Goal: Communication & Community: Ask a question

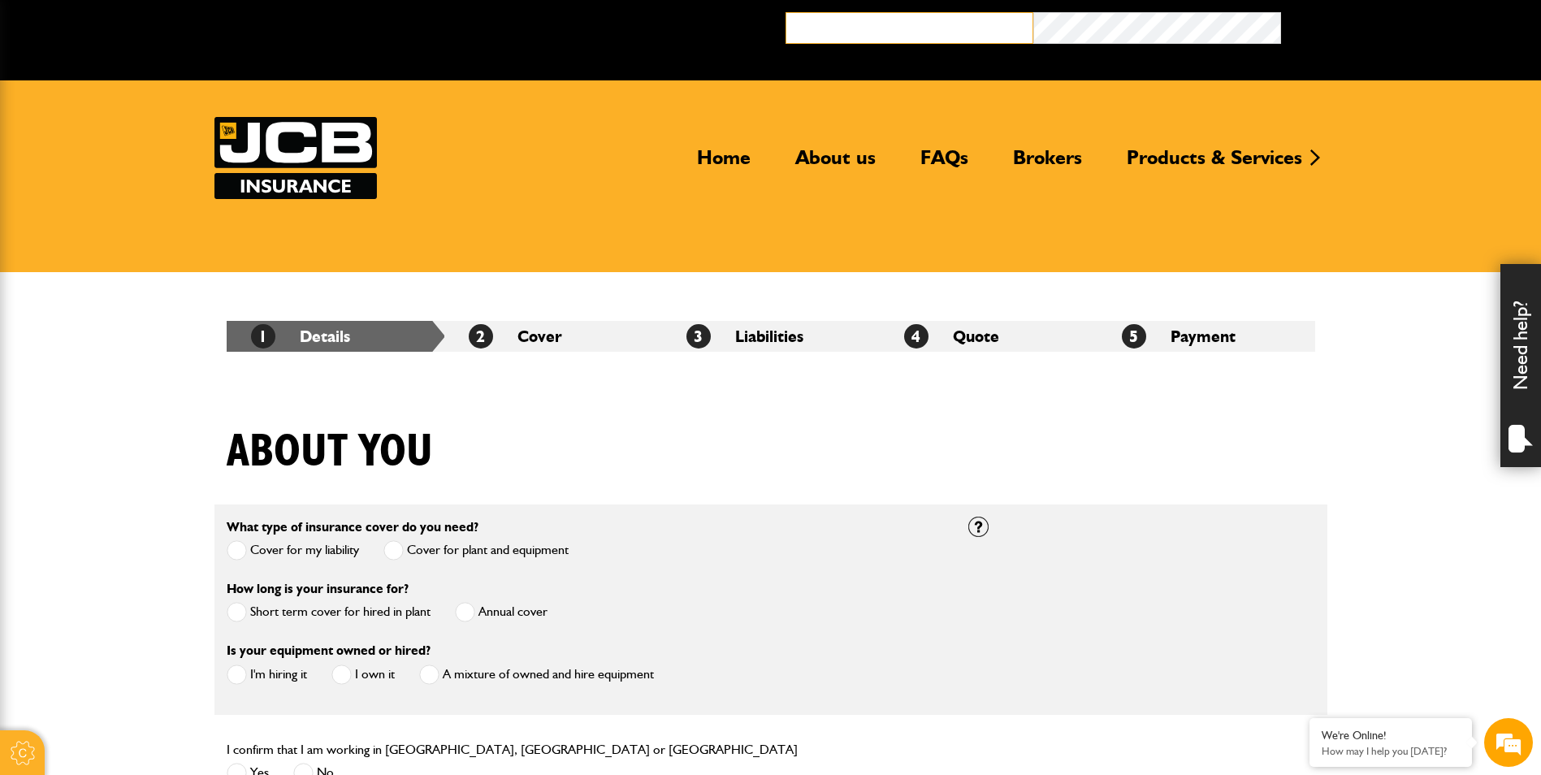
type input "**********"
click at [1519, 361] on div "Need help?" at bounding box center [1520, 365] width 41 height 203
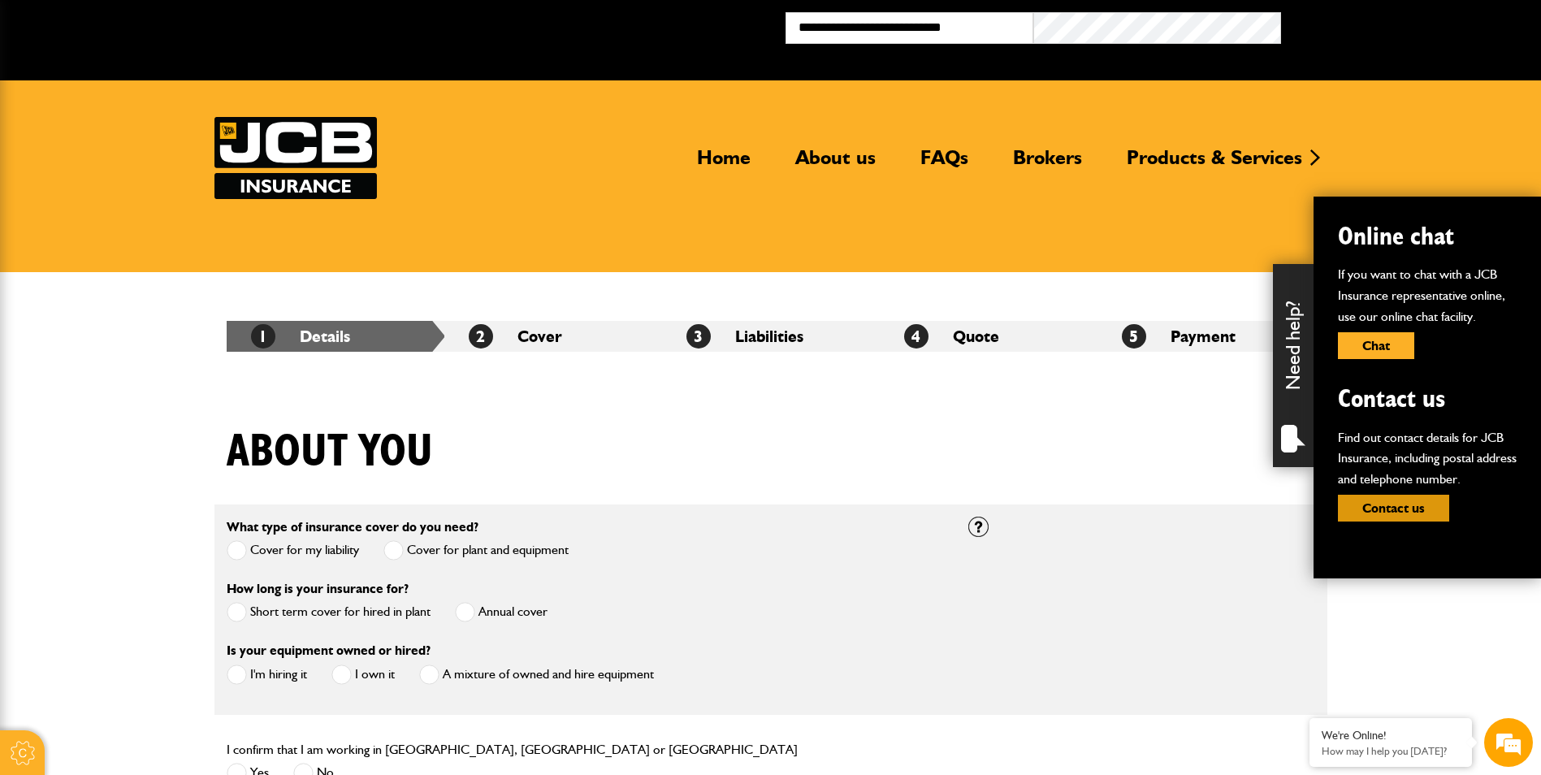
click at [1415, 514] on button "Contact us" at bounding box center [1393, 508] width 111 height 27
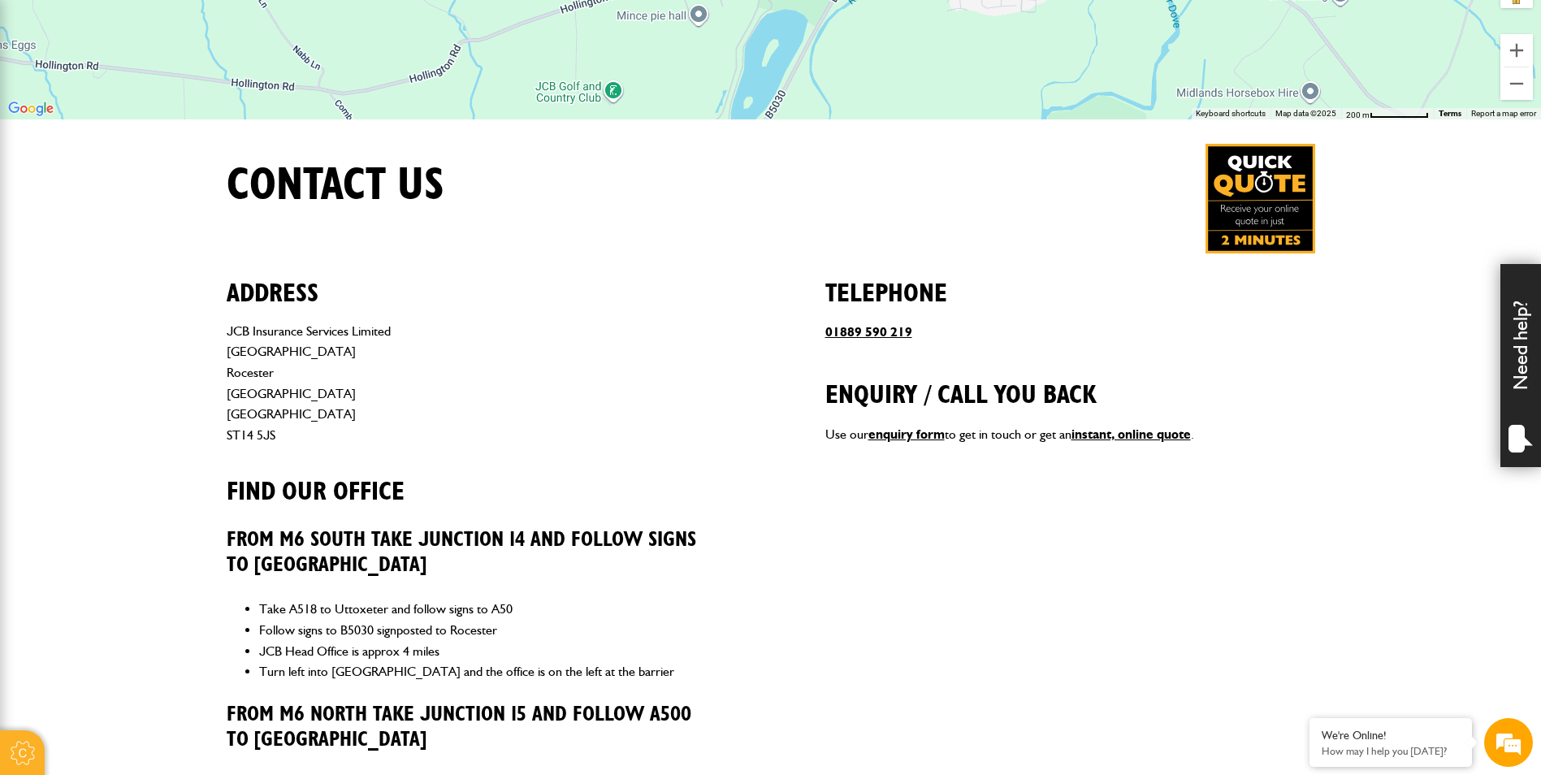
scroll to position [487, 0]
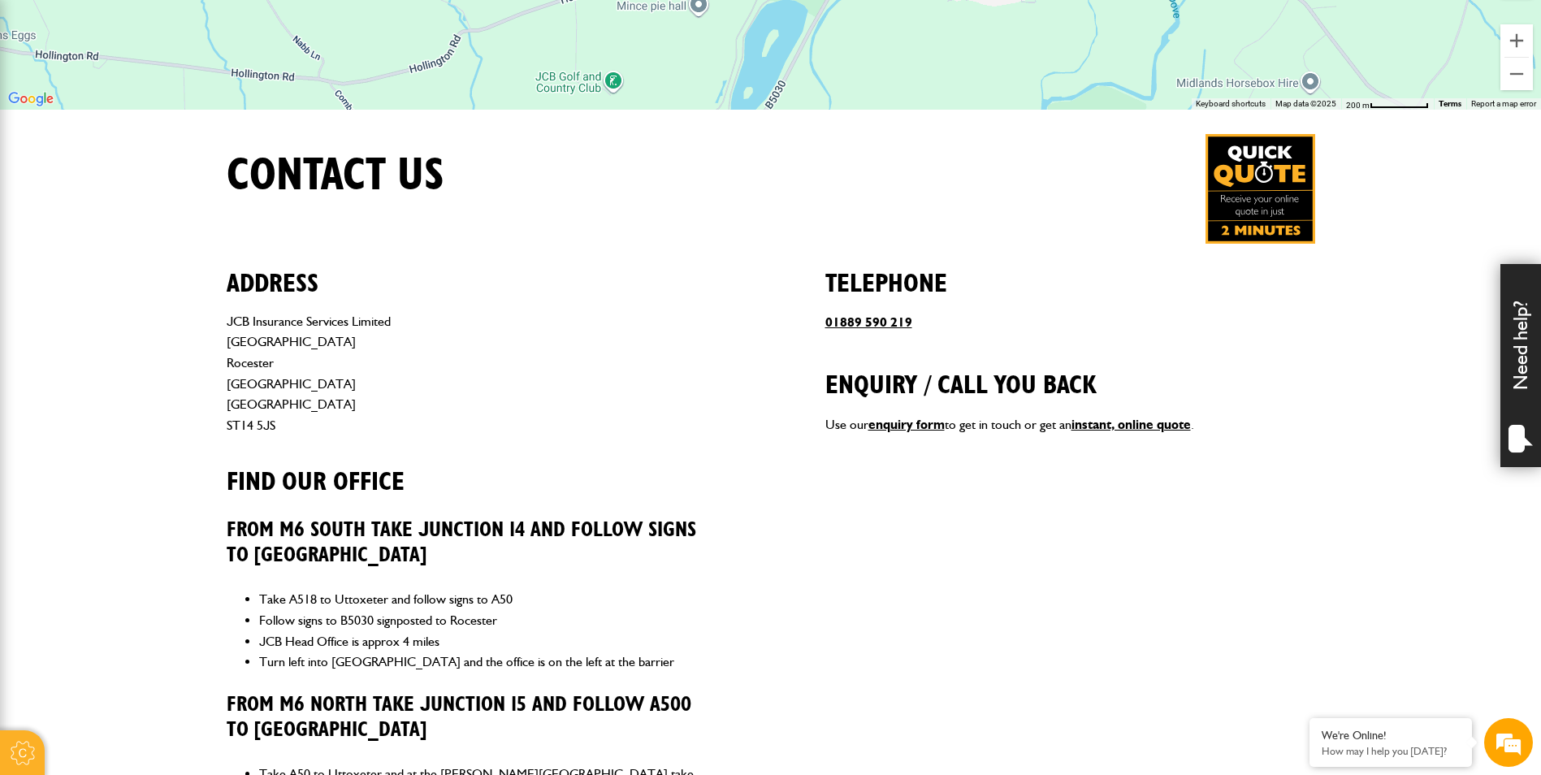
type input "**********"
drag, startPoint x: 963, startPoint y: 430, endPoint x: 1045, endPoint y: 427, distance: 81.3
click at [1045, 427] on p "Use our enquiry form to get in touch or get an instant, online quote ." at bounding box center [1070, 424] width 490 height 21
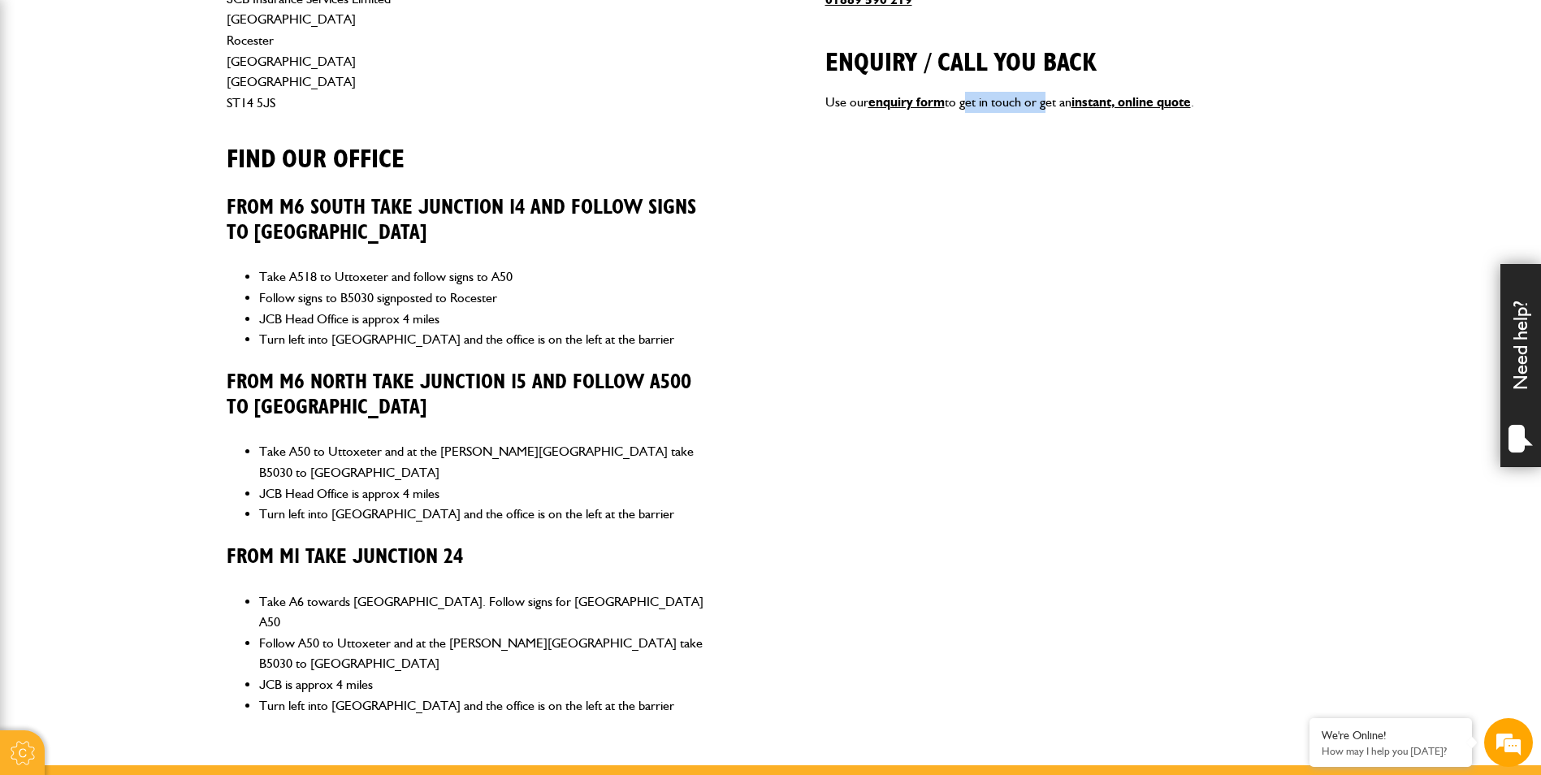
scroll to position [812, 0]
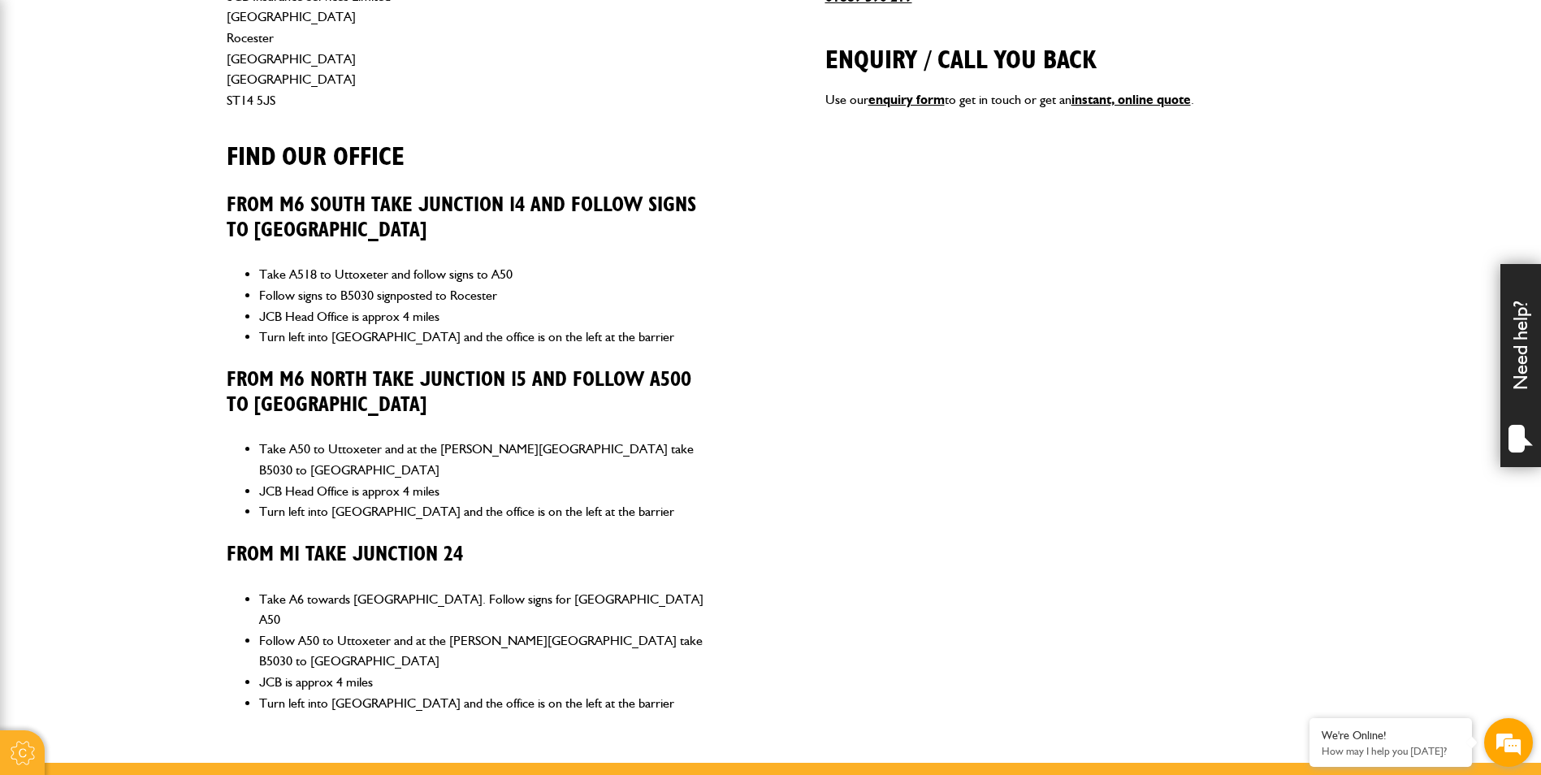
click at [1497, 746] on em at bounding box center [1509, 743] width 44 height 44
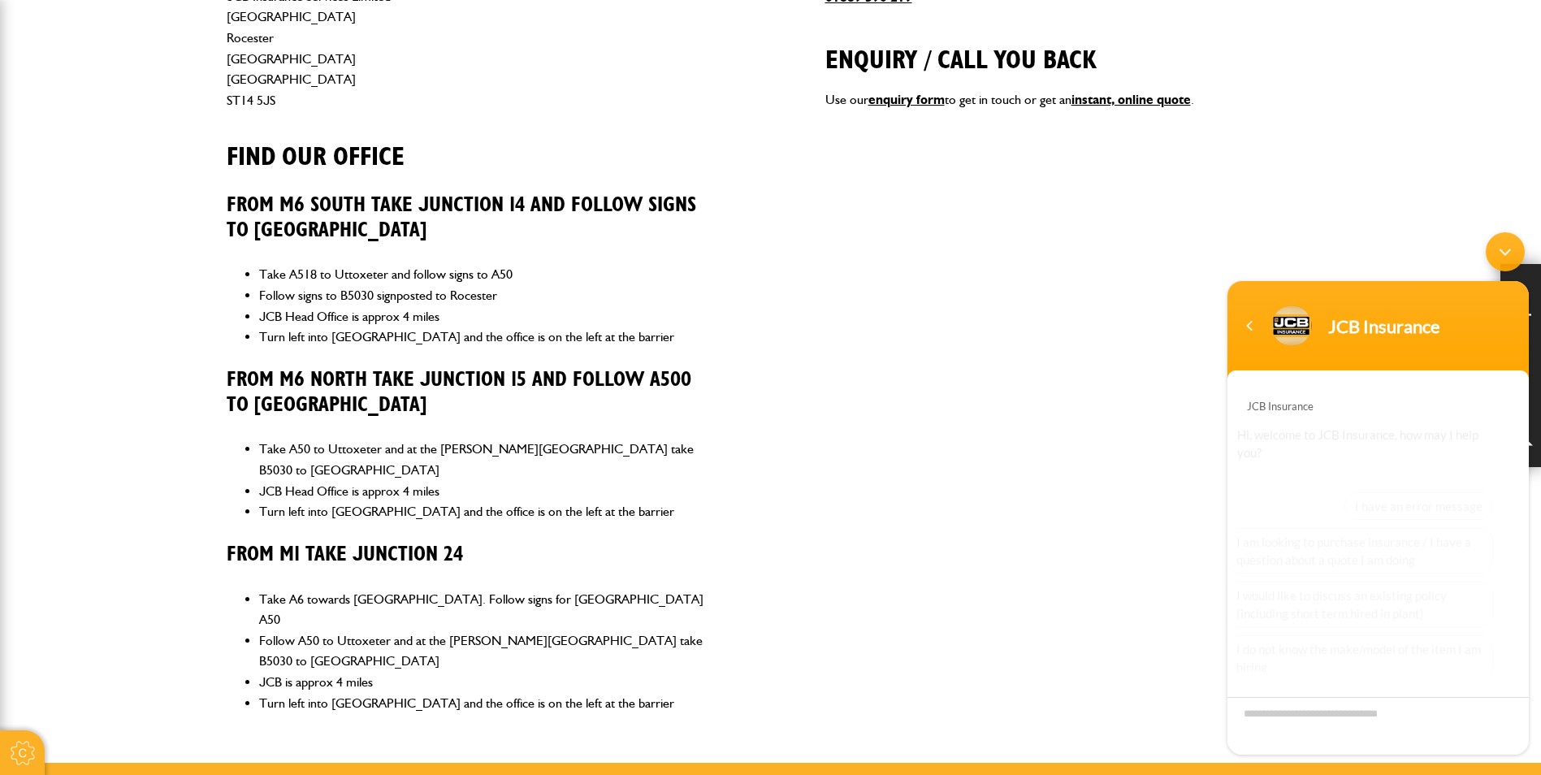
scroll to position [109, 0]
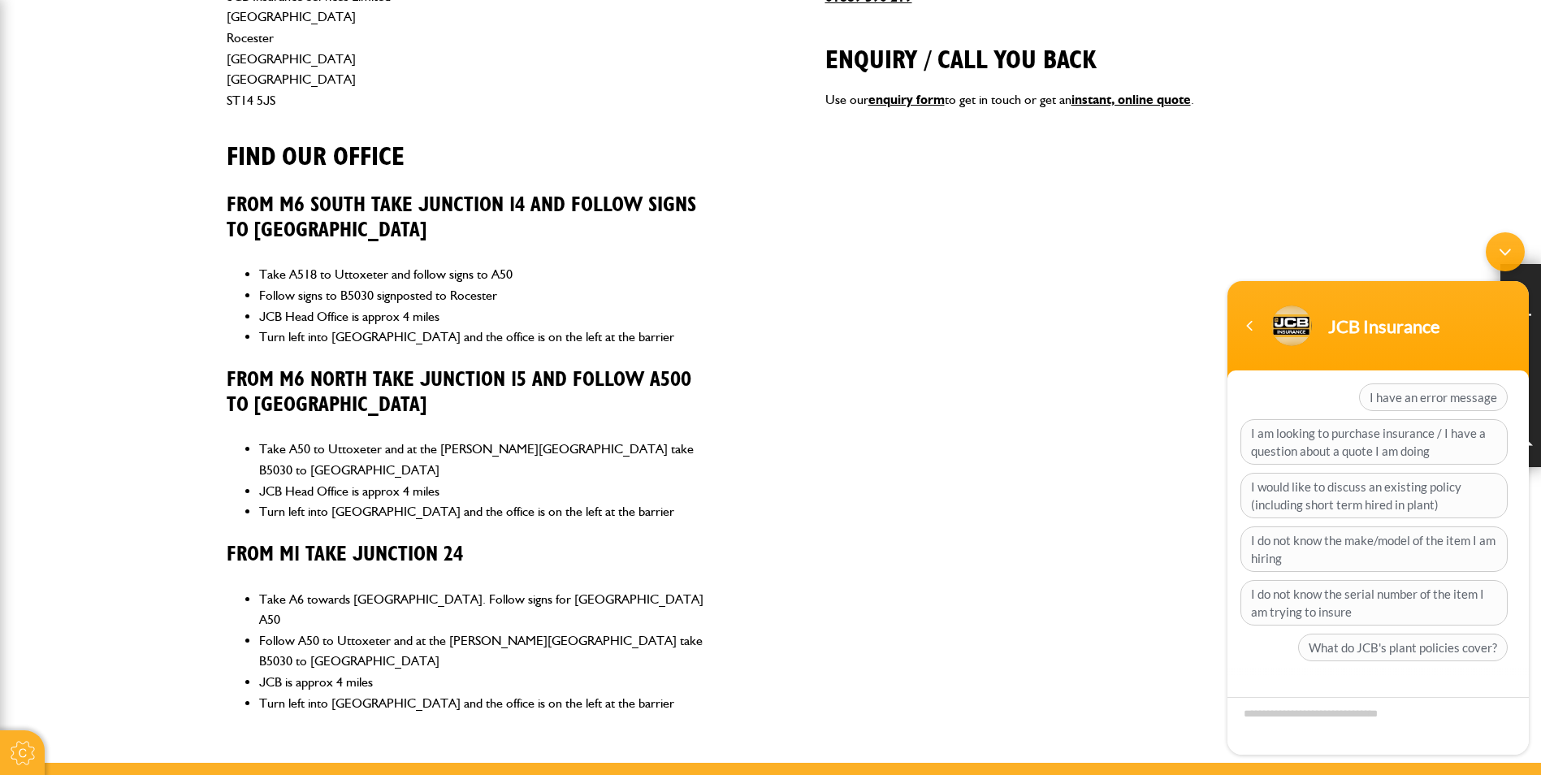
click at [1500, 255] on div "Minimize live chat window" at bounding box center [1505, 251] width 39 height 39
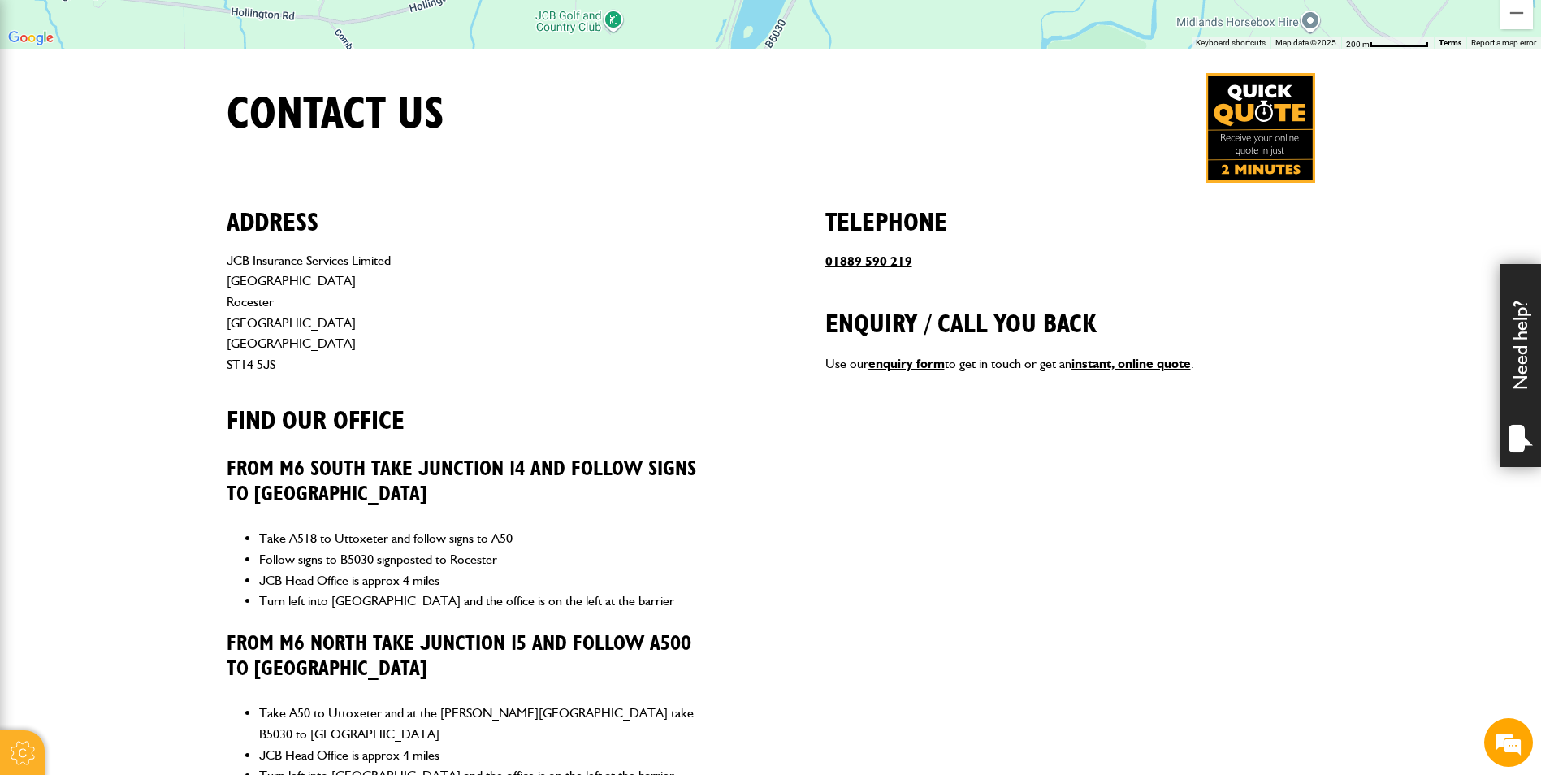
scroll to position [487, 0]
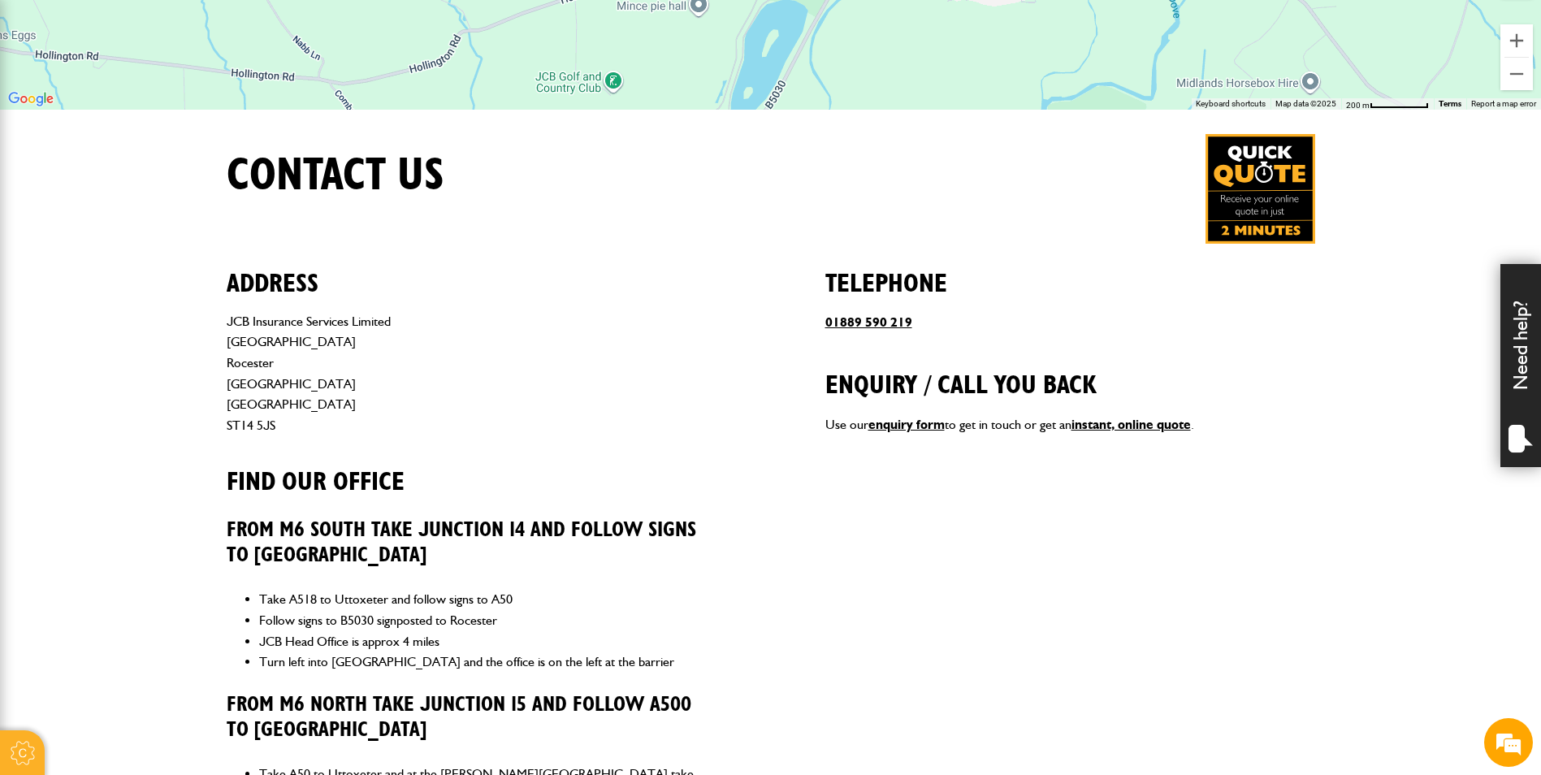
click at [1514, 405] on div "Need help?" at bounding box center [1520, 365] width 41 height 203
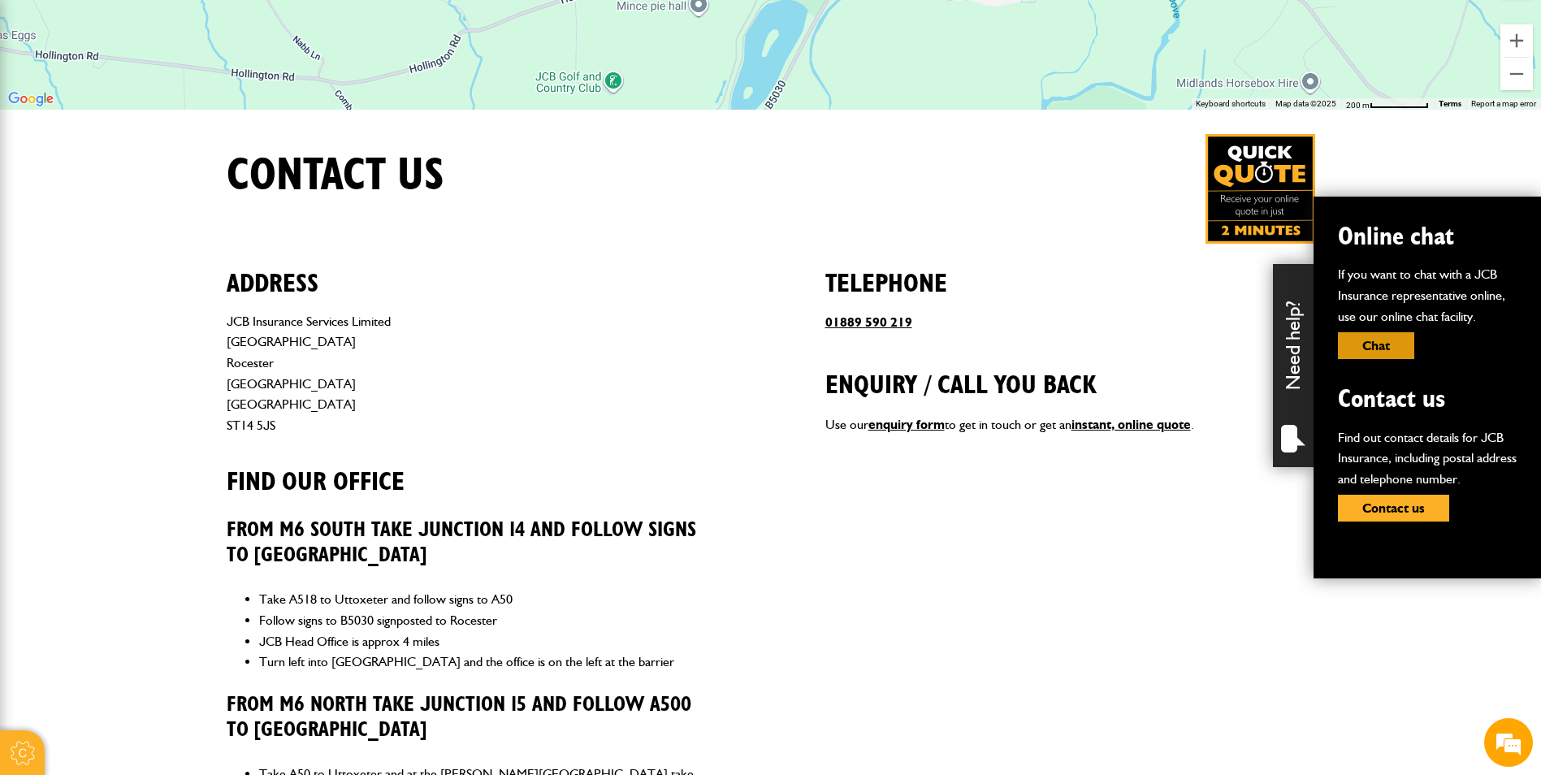
click at [1388, 353] on button "Chat" at bounding box center [1376, 345] width 76 height 27
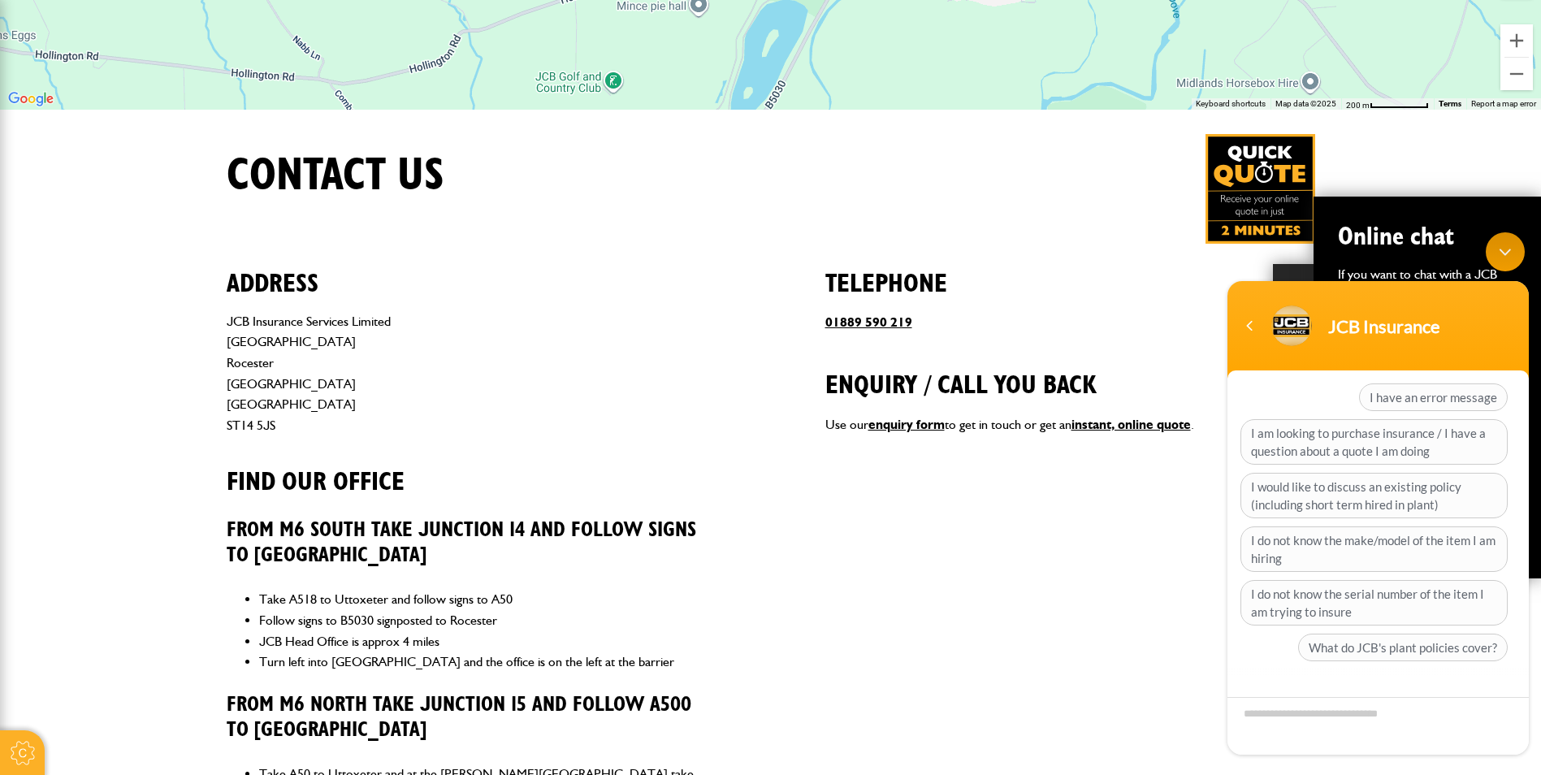
click at [1502, 258] on div "Minimize live chat window" at bounding box center [1505, 251] width 39 height 39
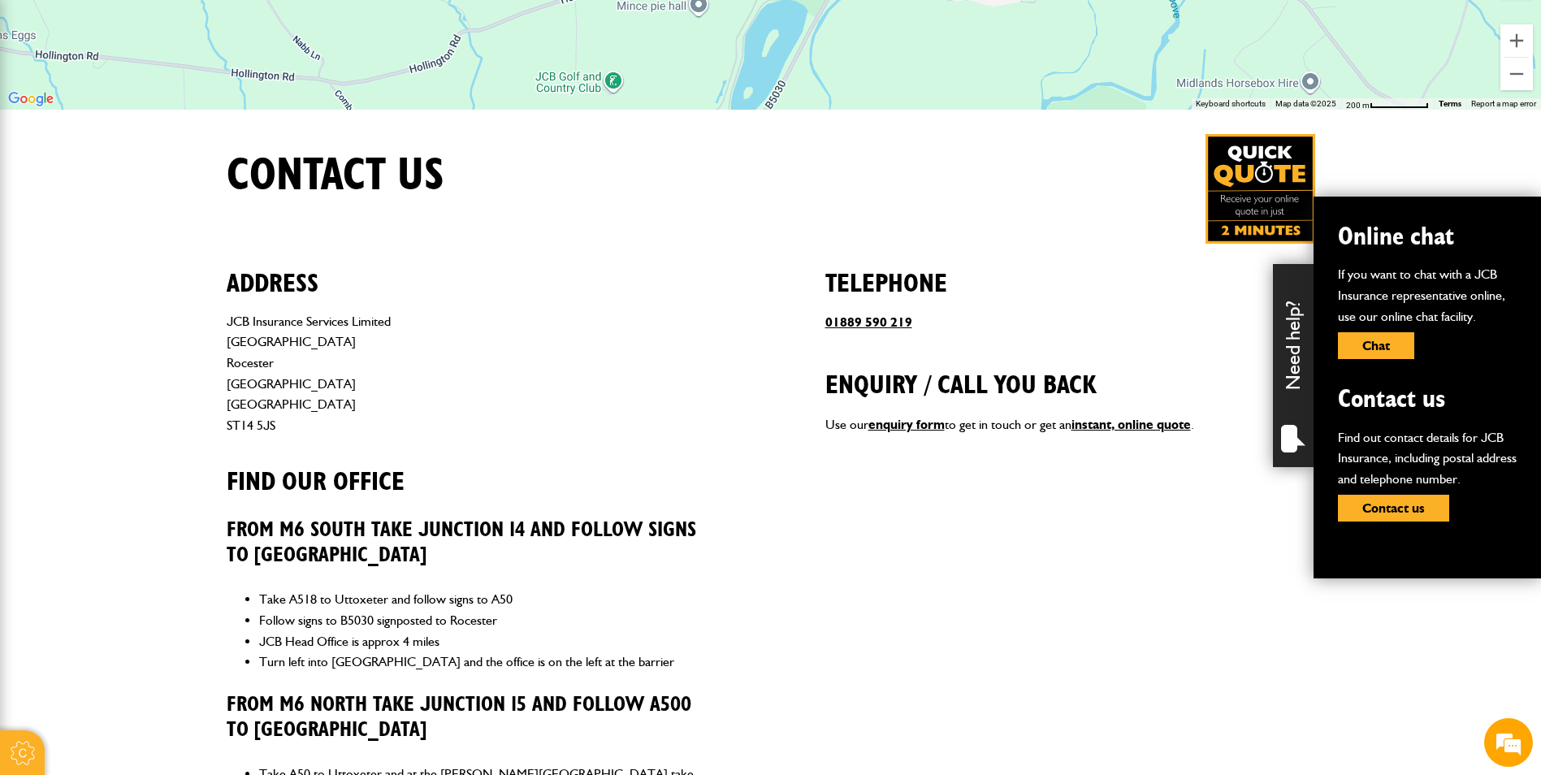
scroll to position [0, 0]
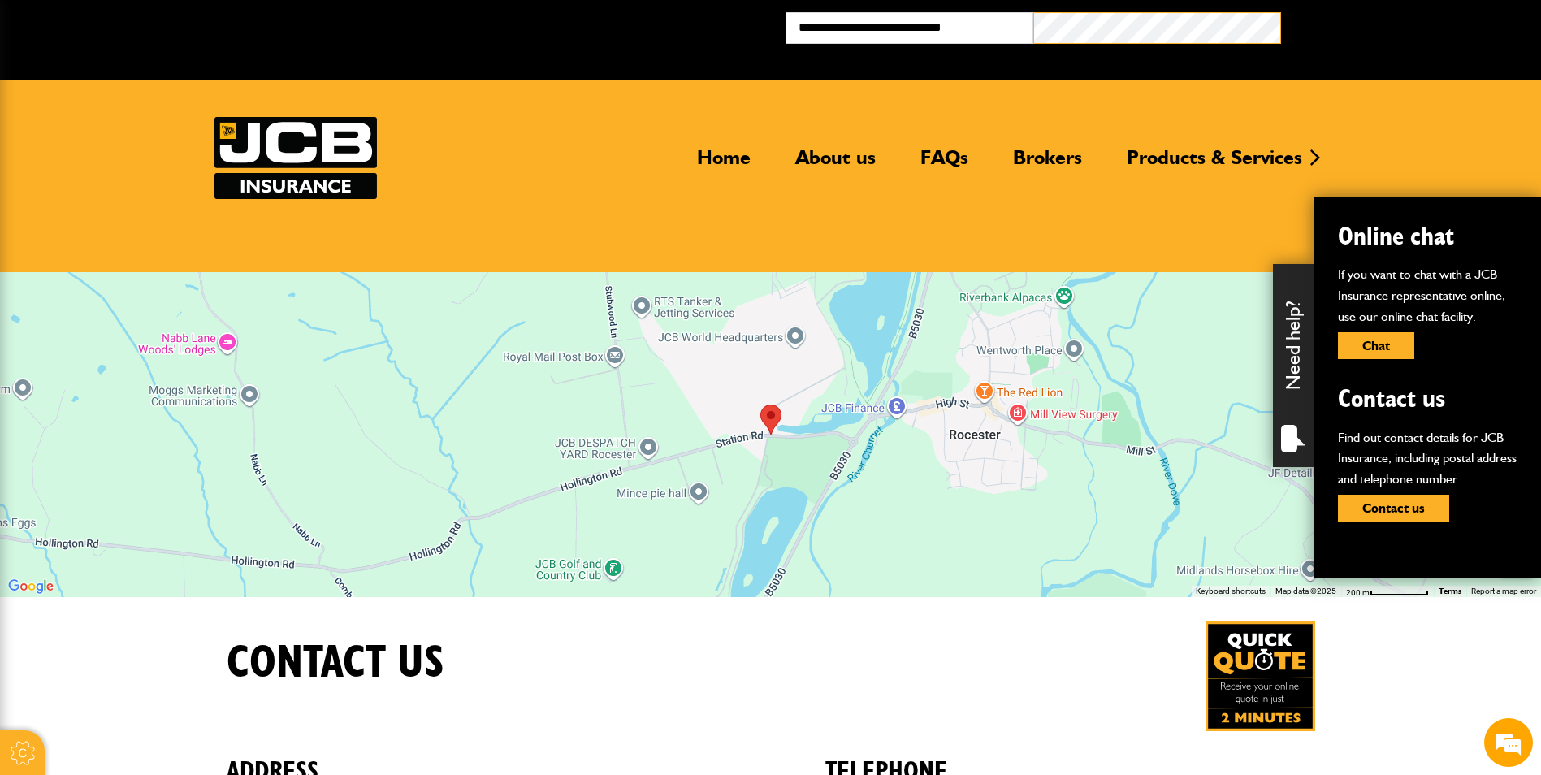
click at [1281, 12] on button "Broker Login" at bounding box center [1405, 24] width 248 height 25
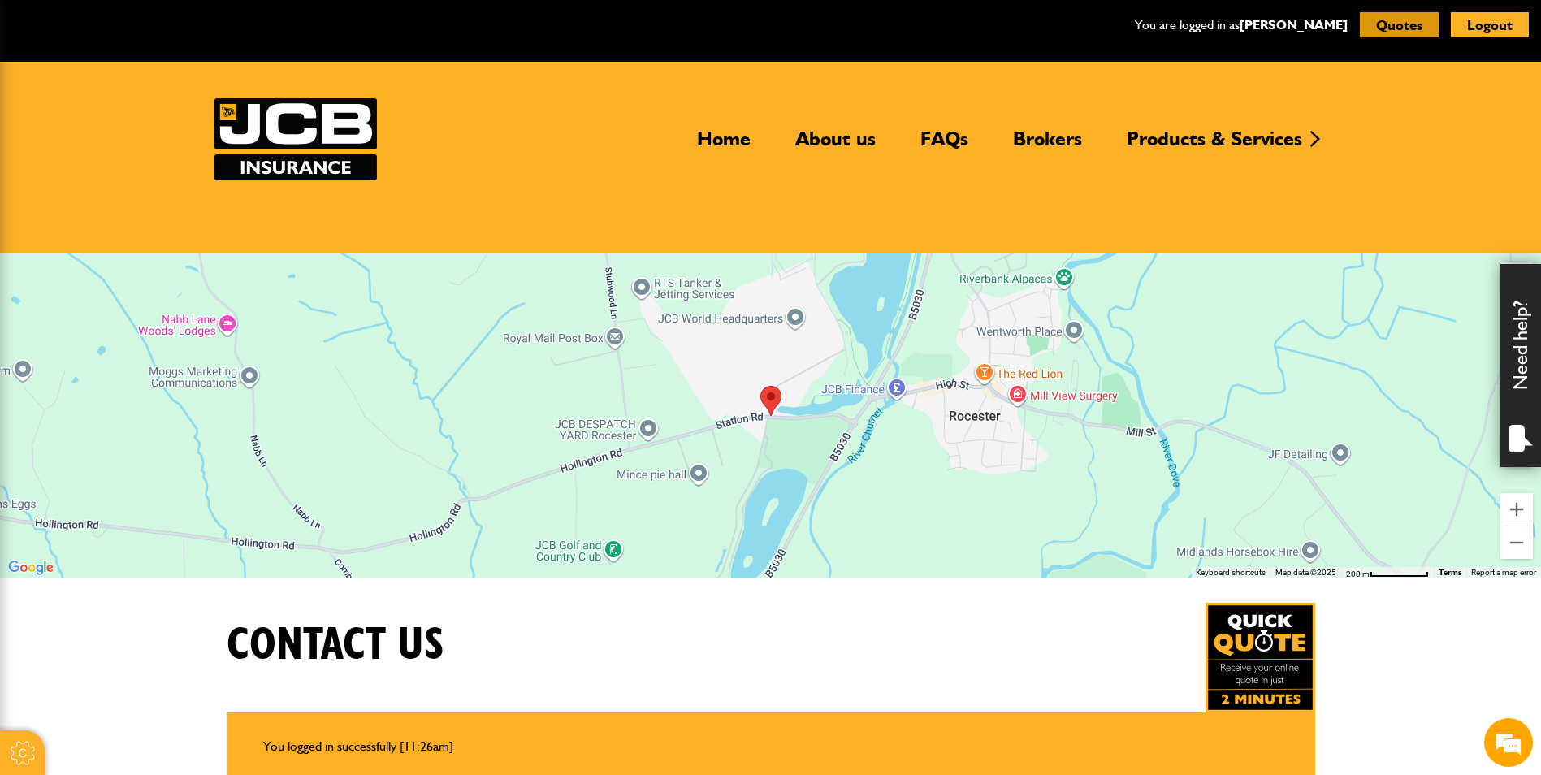
scroll to position [108, 0]
click at [1528, 368] on div "Need help?" at bounding box center [1520, 365] width 41 height 203
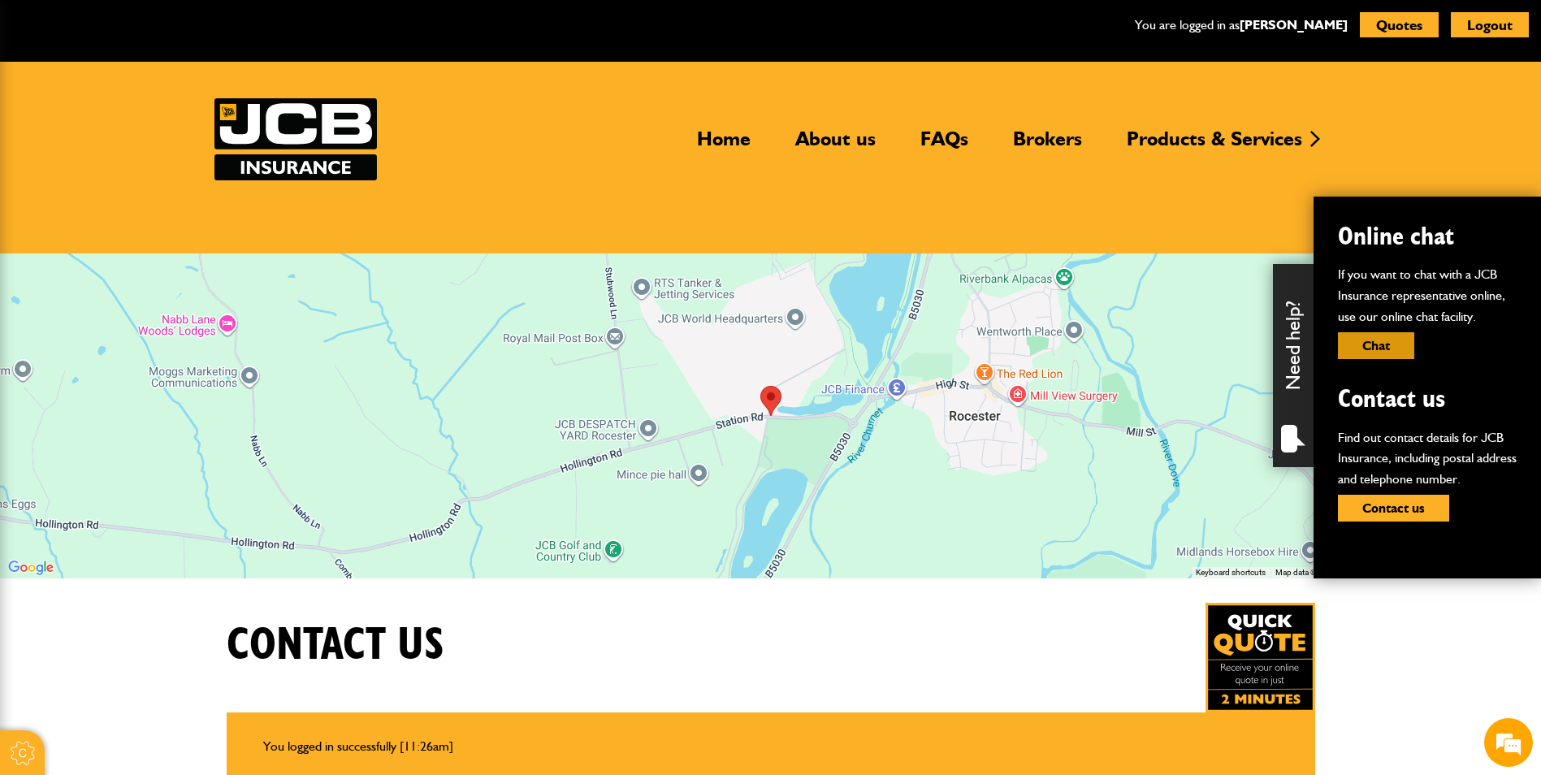
click at [1364, 352] on button "Chat" at bounding box center [1376, 345] width 76 height 27
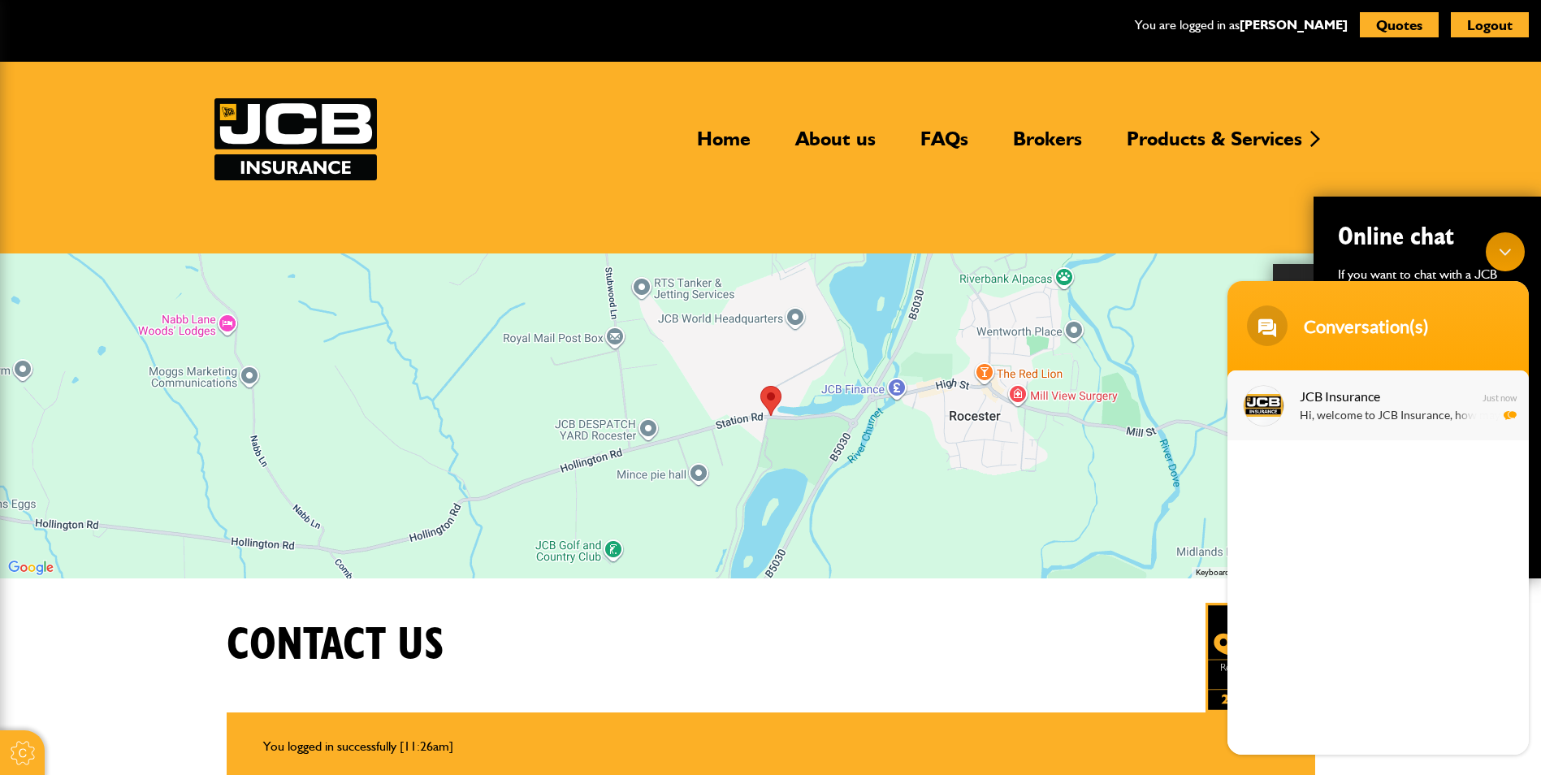
click at [1388, 392] on span "JCB Insurance" at bounding box center [1377, 396] width 154 height 22
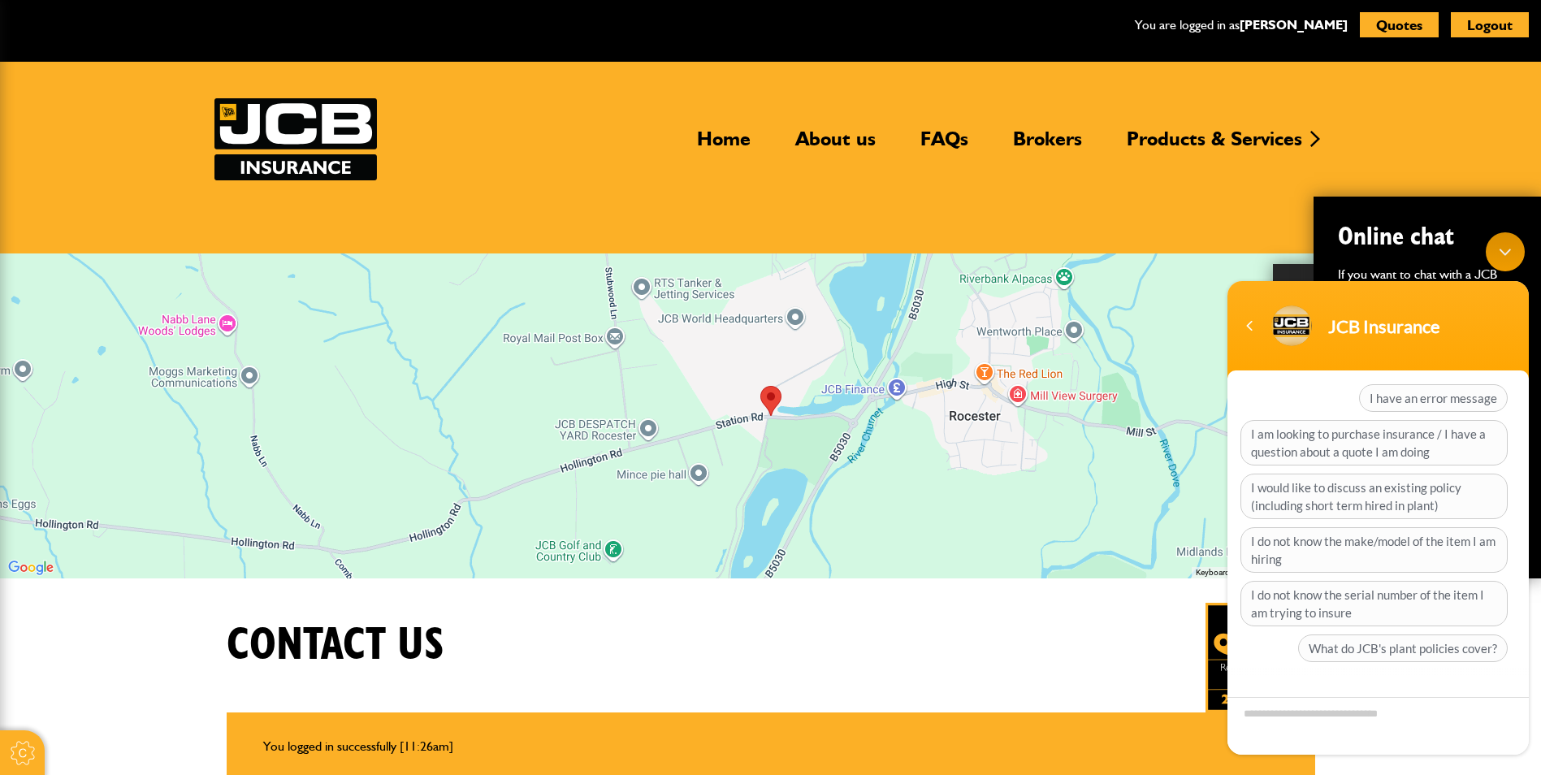
click at [1505, 266] on div "Minimize live chat window" at bounding box center [1505, 251] width 39 height 39
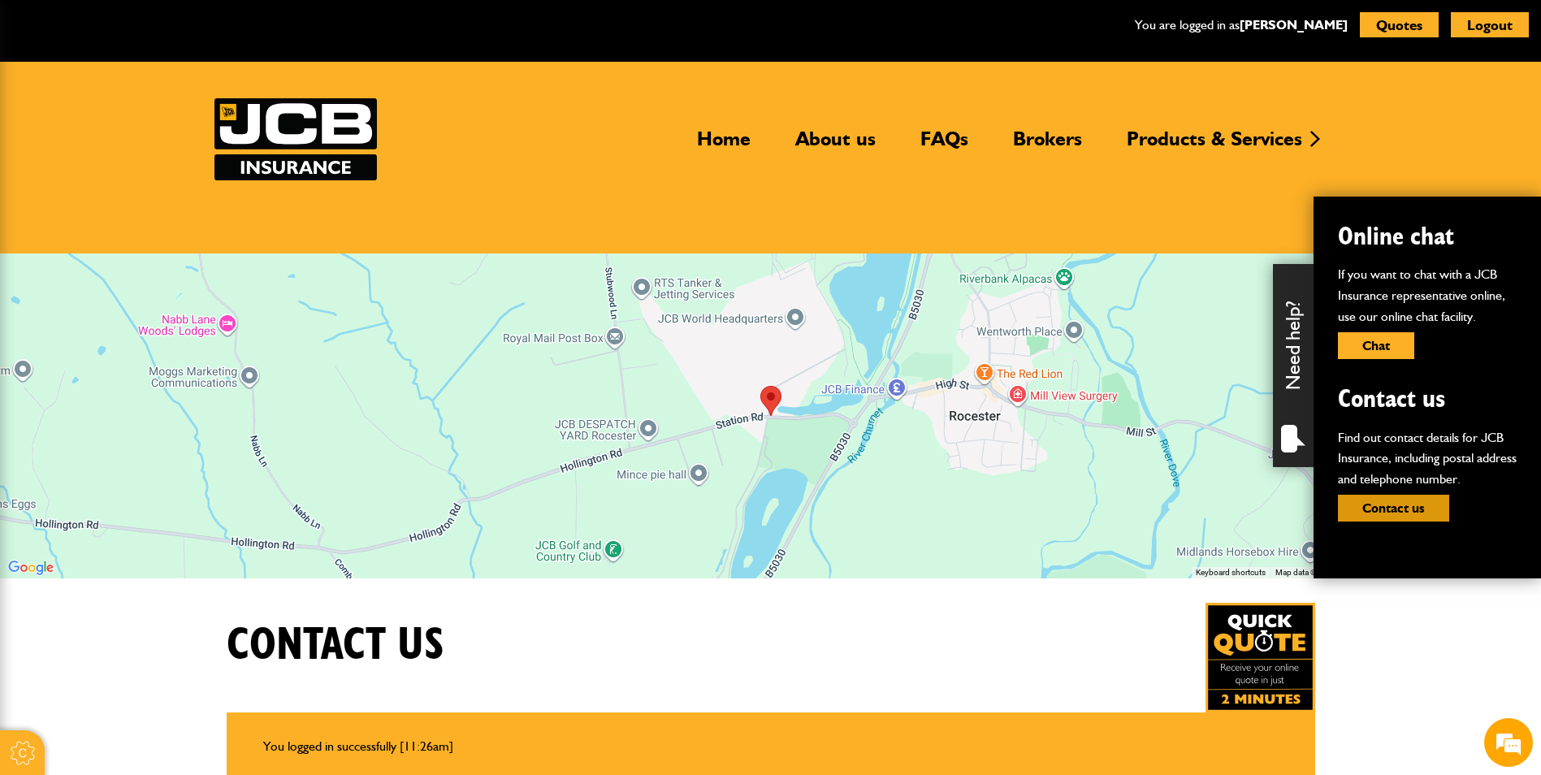
click at [1403, 519] on button "Contact us" at bounding box center [1393, 508] width 111 height 27
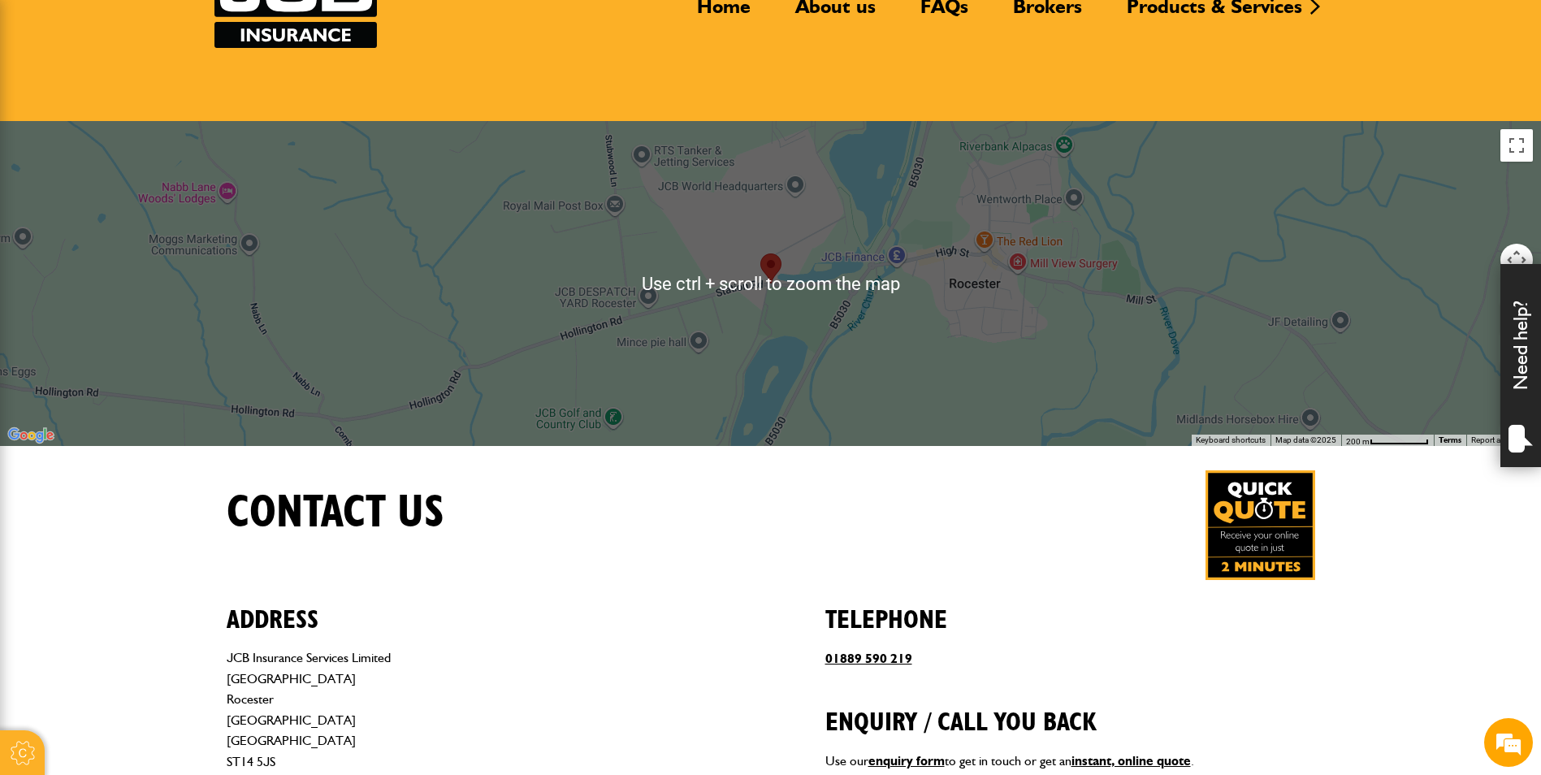
scroll to position [406, 0]
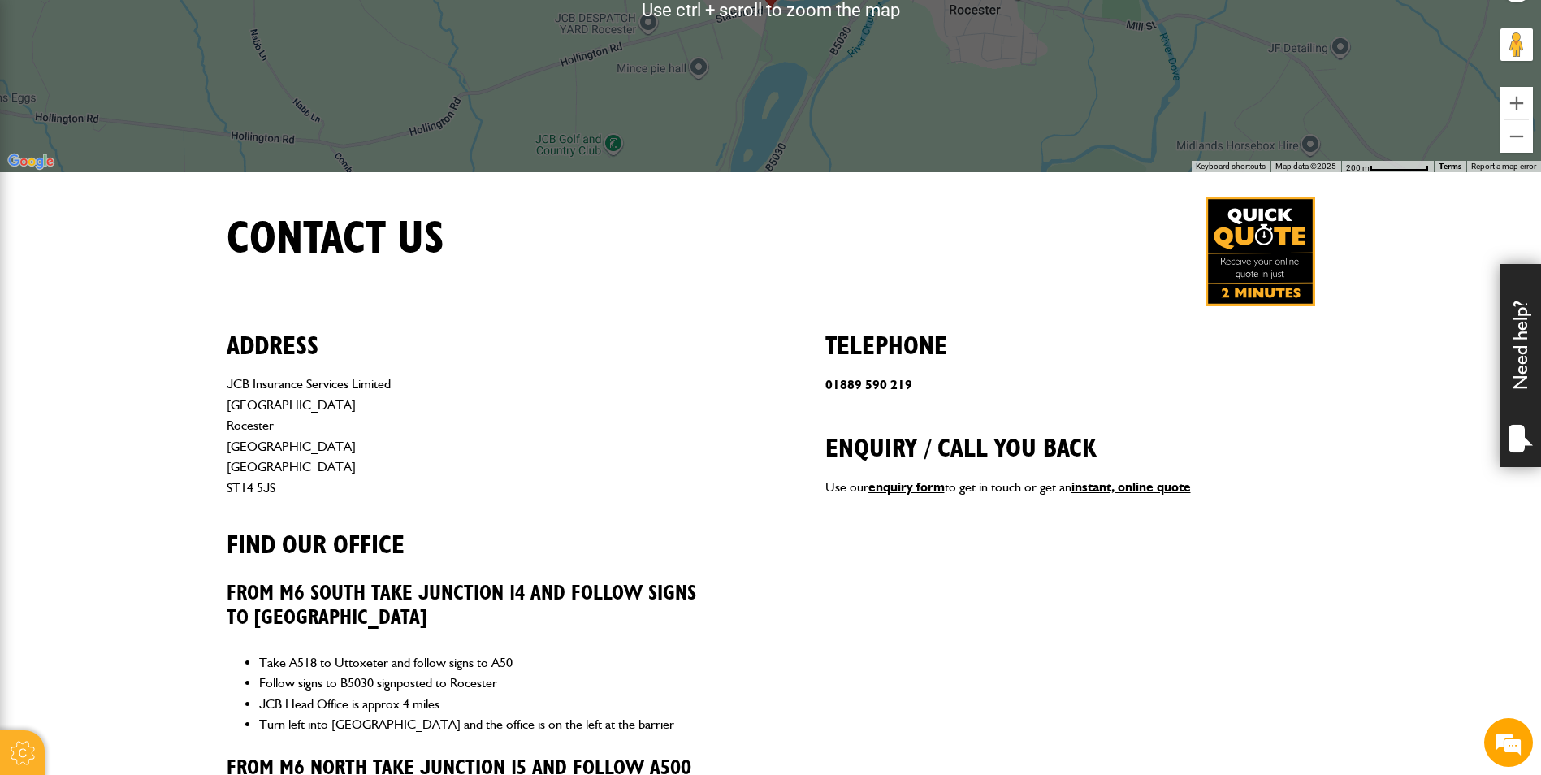
click at [891, 391] on link "01889 590 219" at bounding box center [868, 384] width 87 height 15
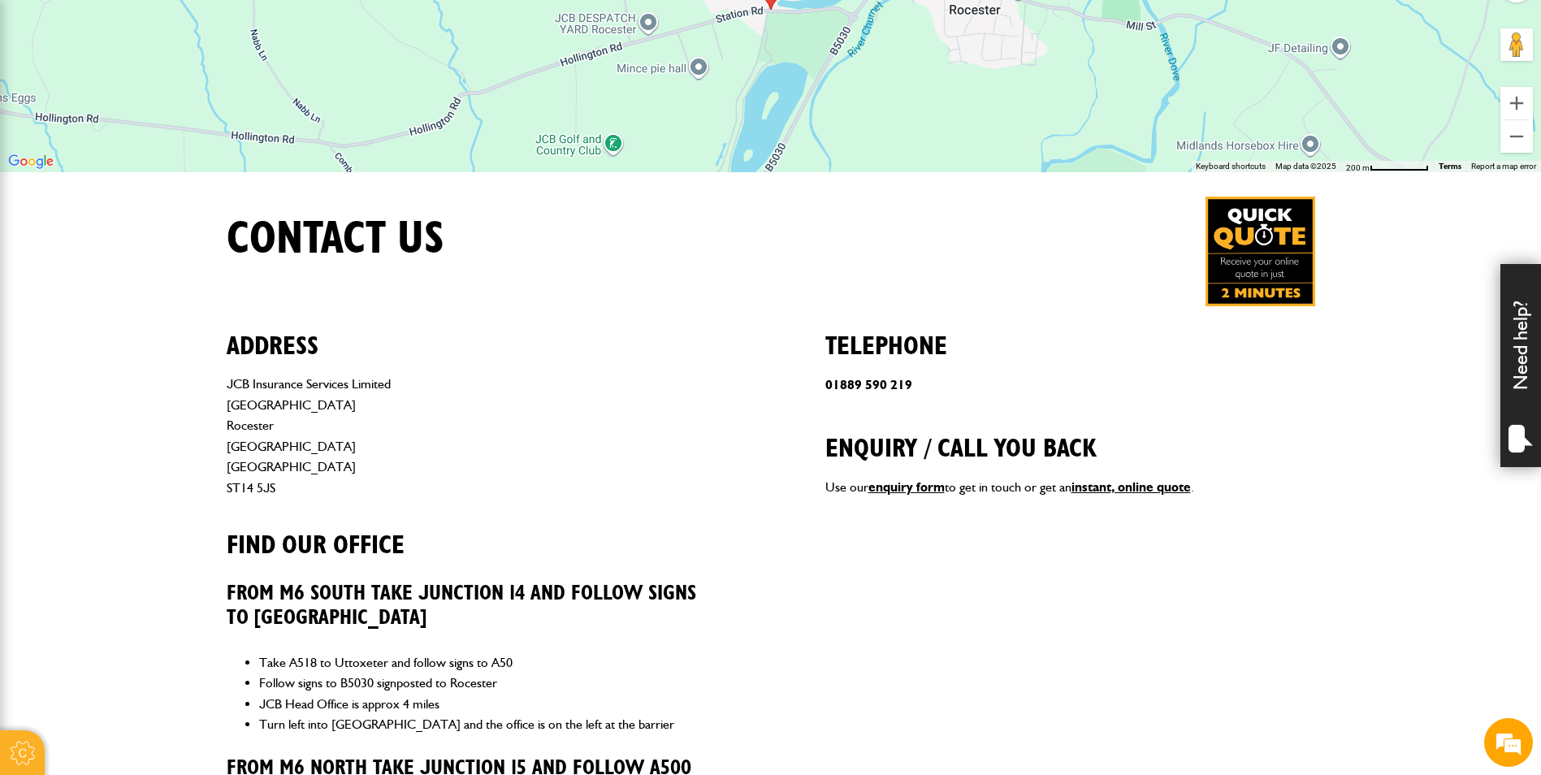
scroll to position [108, 0]
click at [1521, 743] on em at bounding box center [1509, 743] width 44 height 44
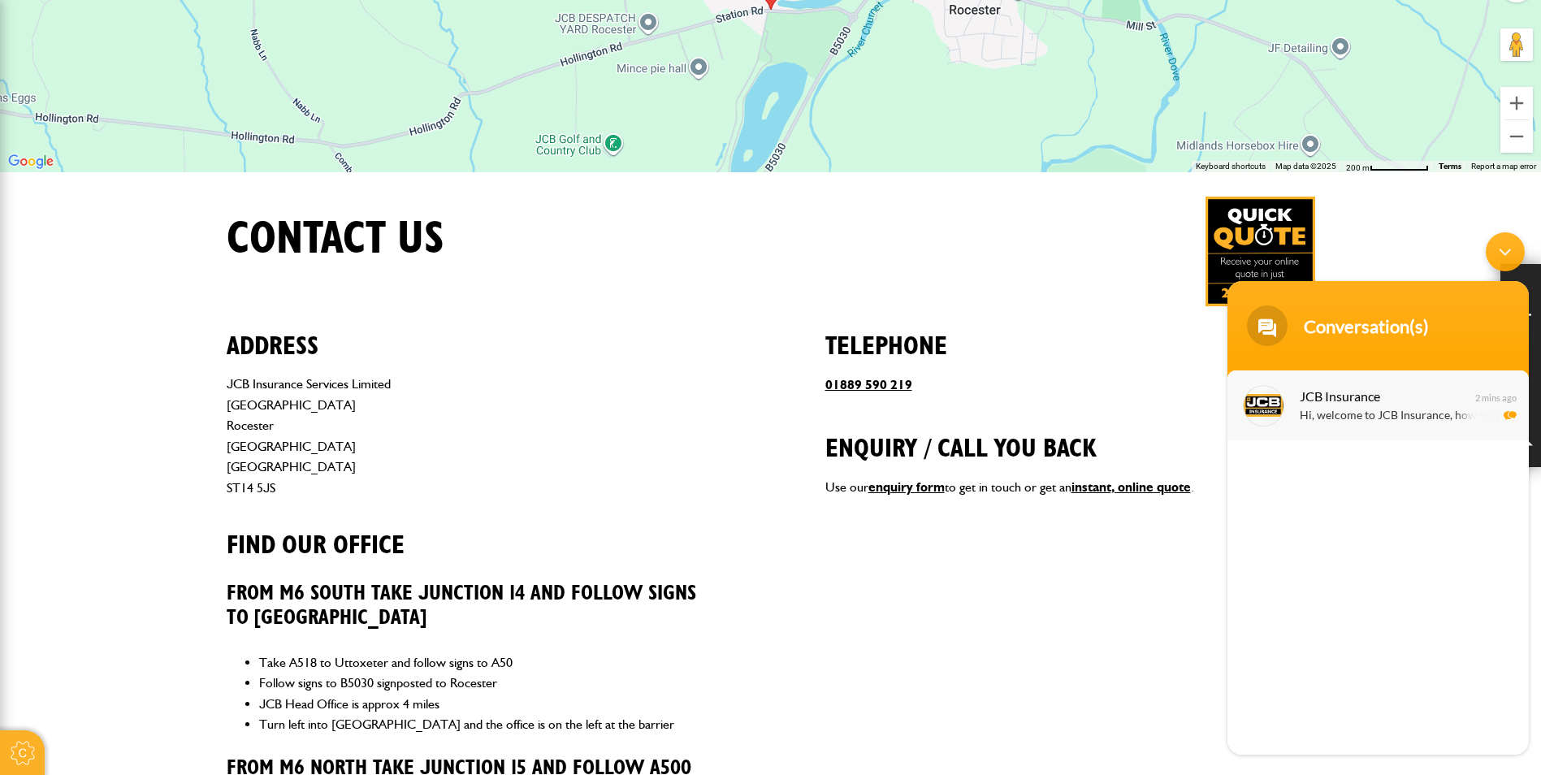
click at [1327, 413] on p "Hi, welcome to JCB Insurance, how may I help you?" at bounding box center [1402, 416] width 205 height 19
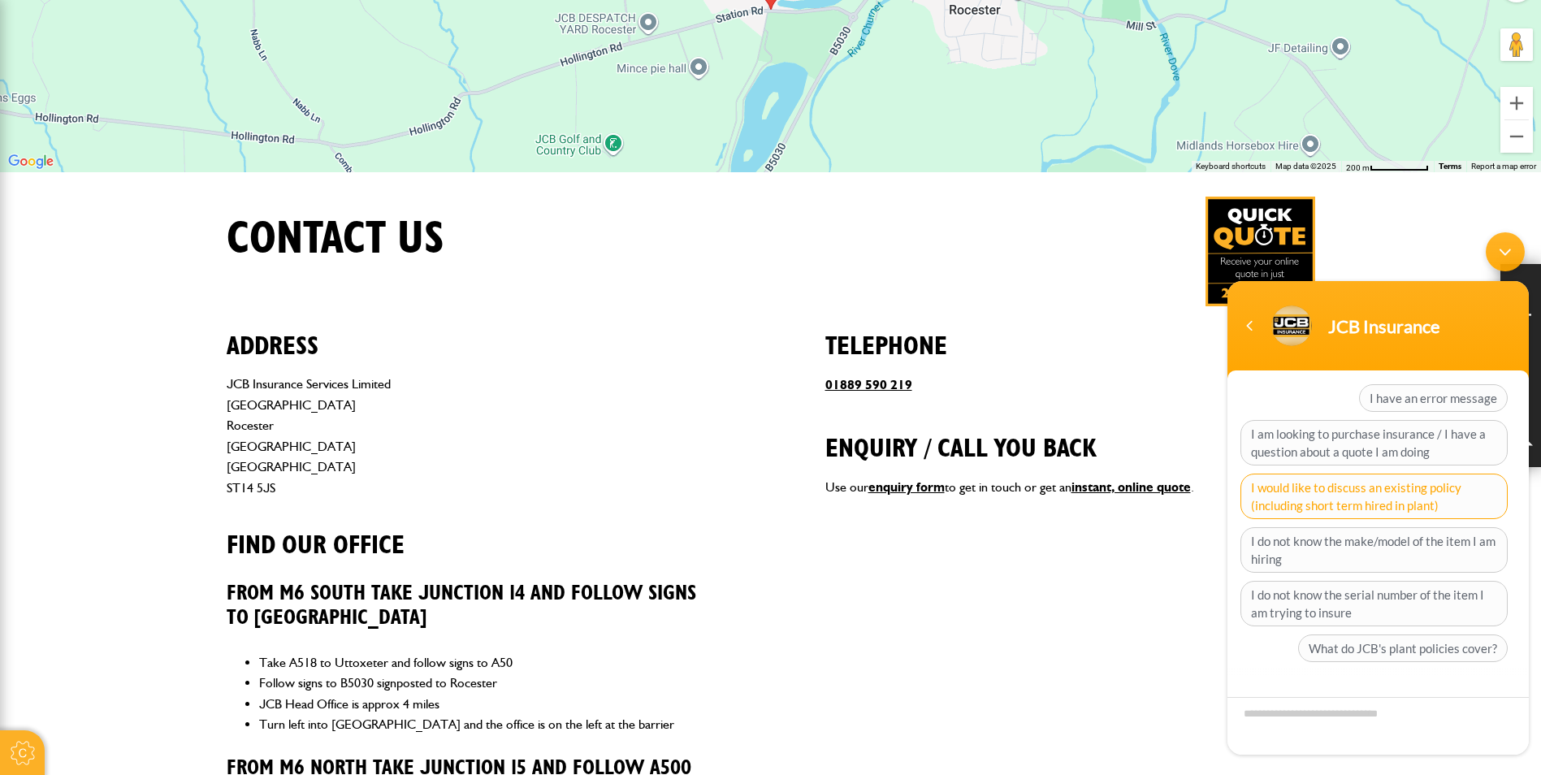
click at [1377, 498] on span "I would like to discuss an existing policy (including short term hired in plant)" at bounding box center [1373, 496] width 267 height 45
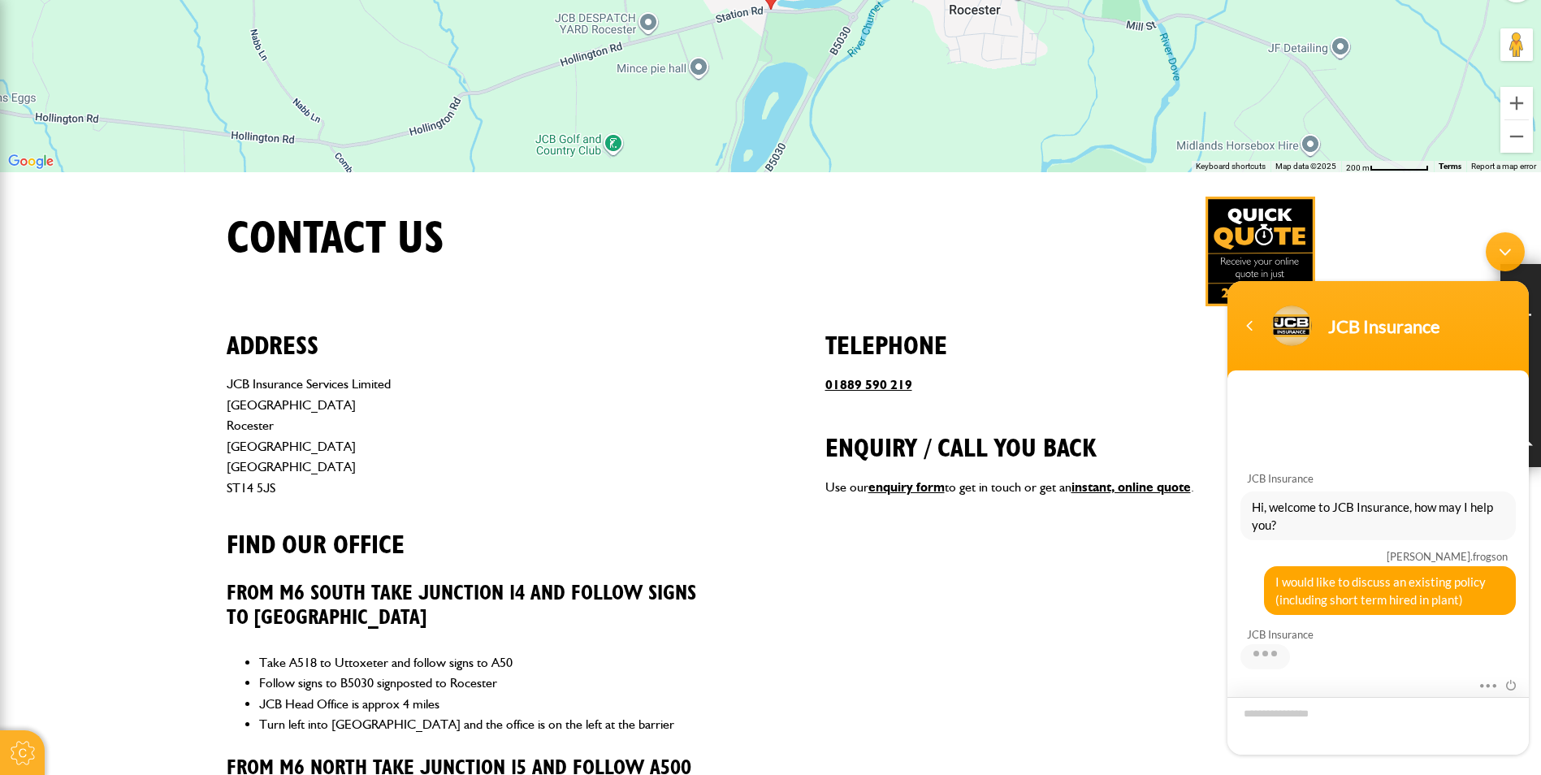
scroll to position [66, 0]
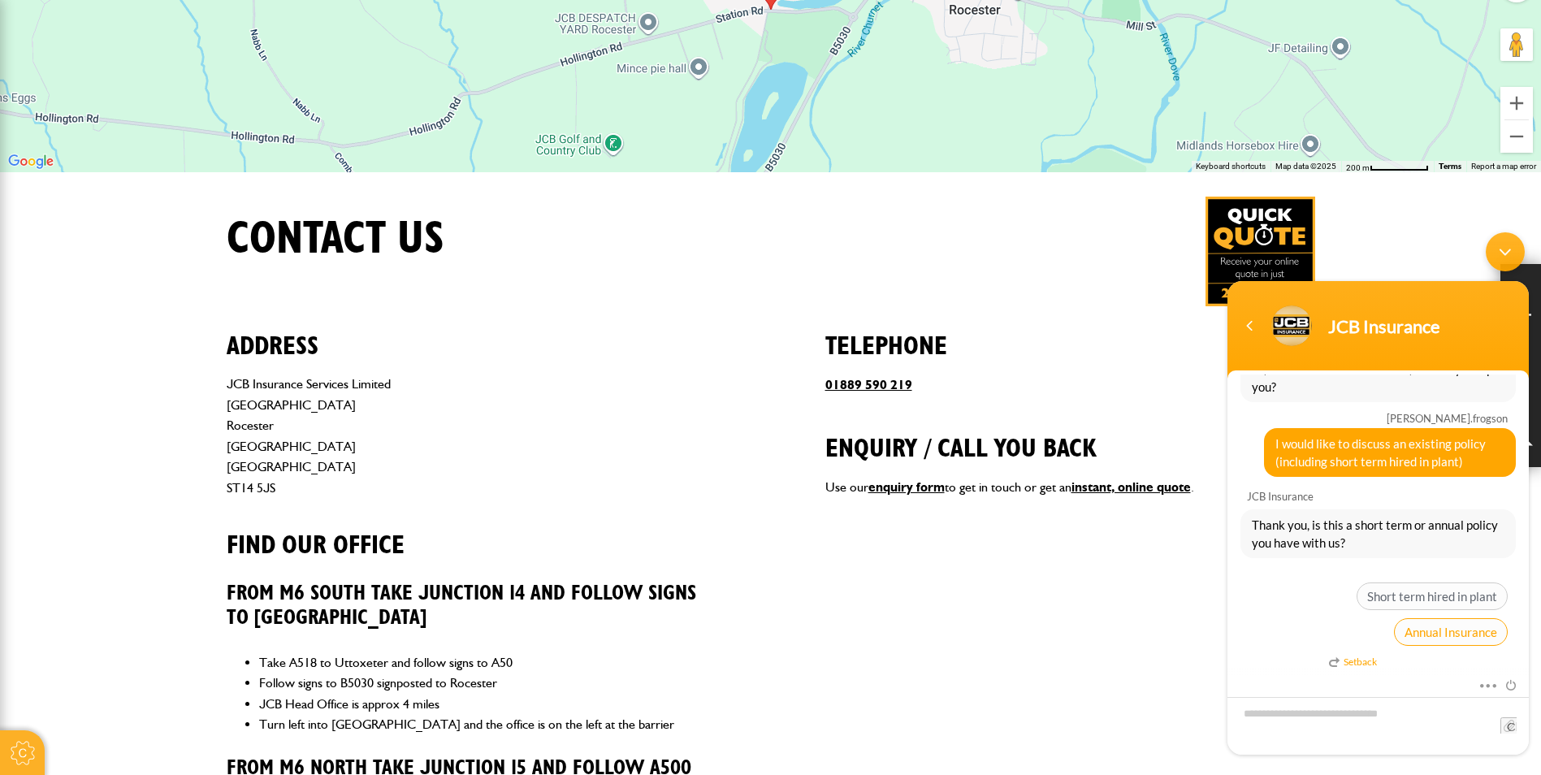
click at [1423, 636] on span "Annual Insurance" at bounding box center [1451, 632] width 114 height 28
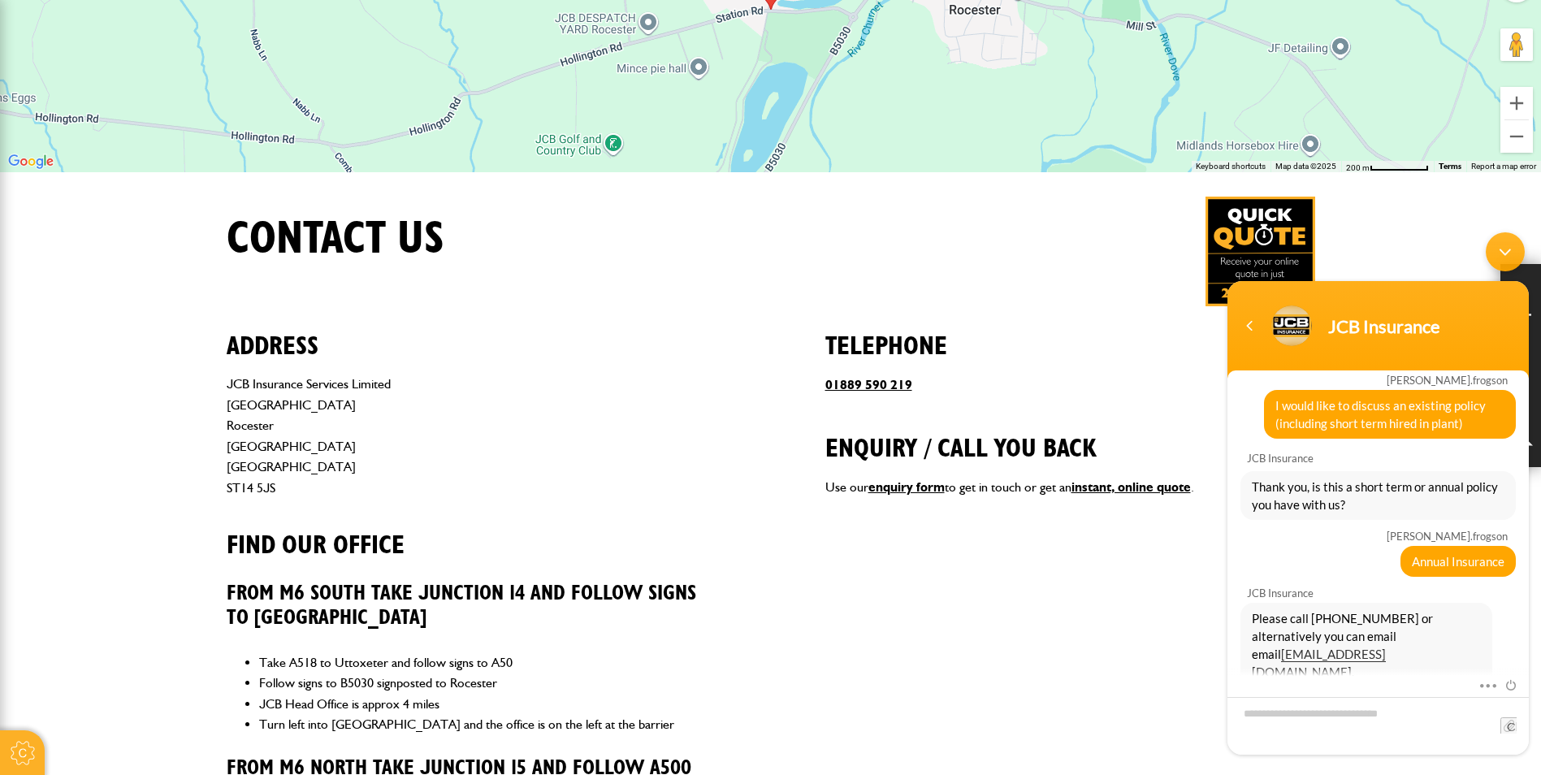
scroll to position [304, 0]
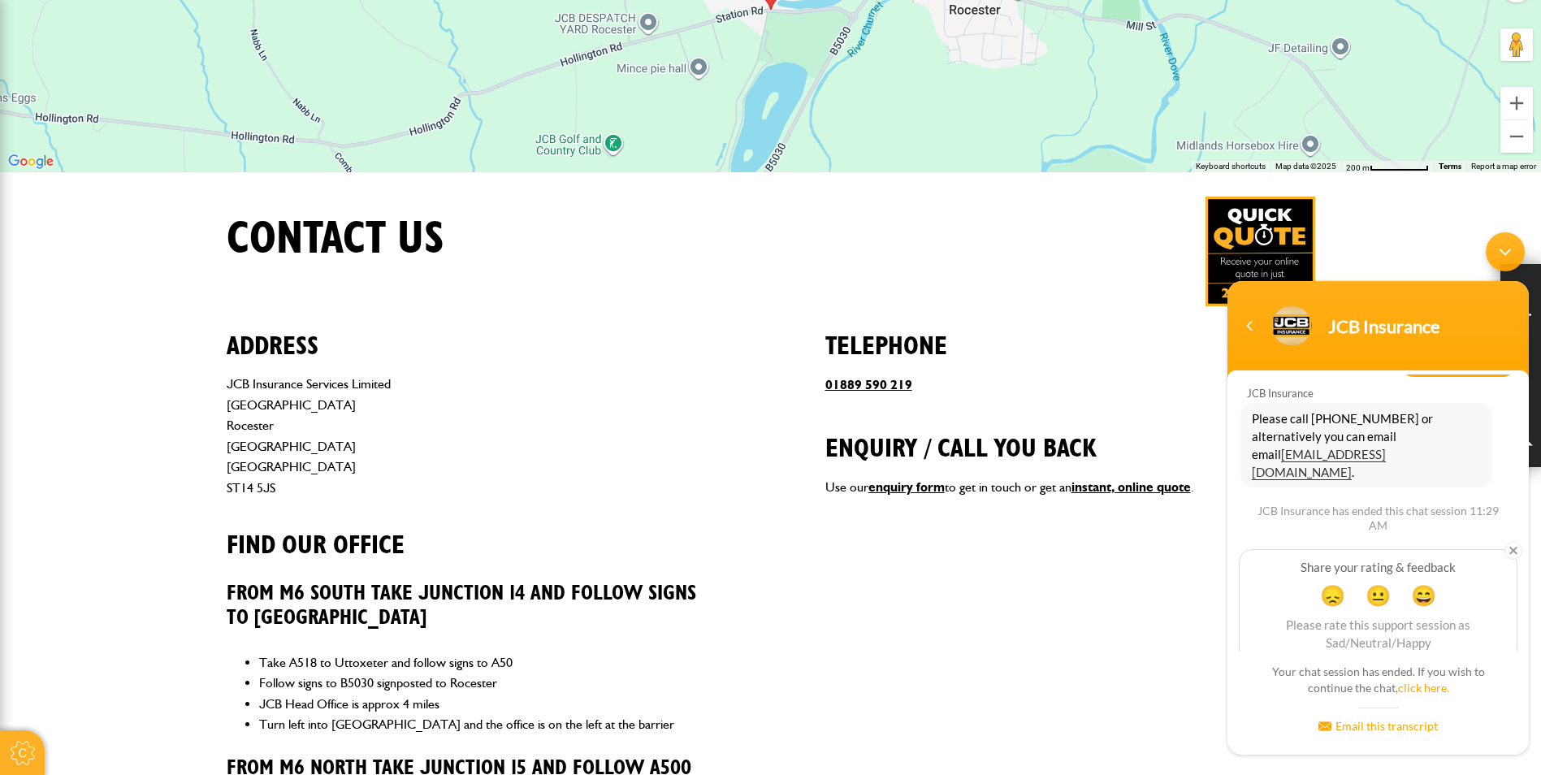
click at [1514, 253] on div "Minimize live chat window" at bounding box center [1505, 251] width 39 height 39
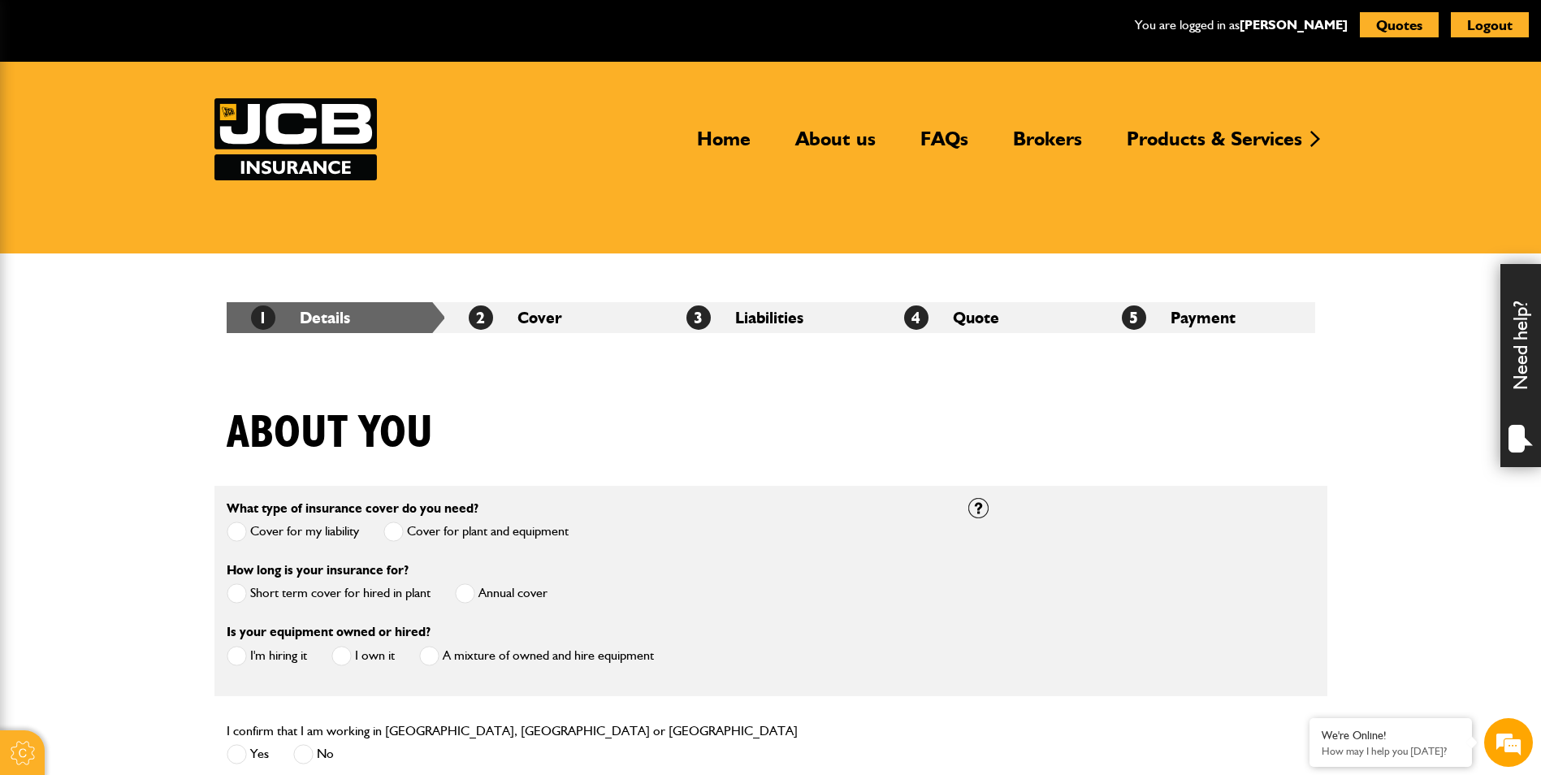
click at [1527, 368] on div "Need help?" at bounding box center [1520, 365] width 41 height 203
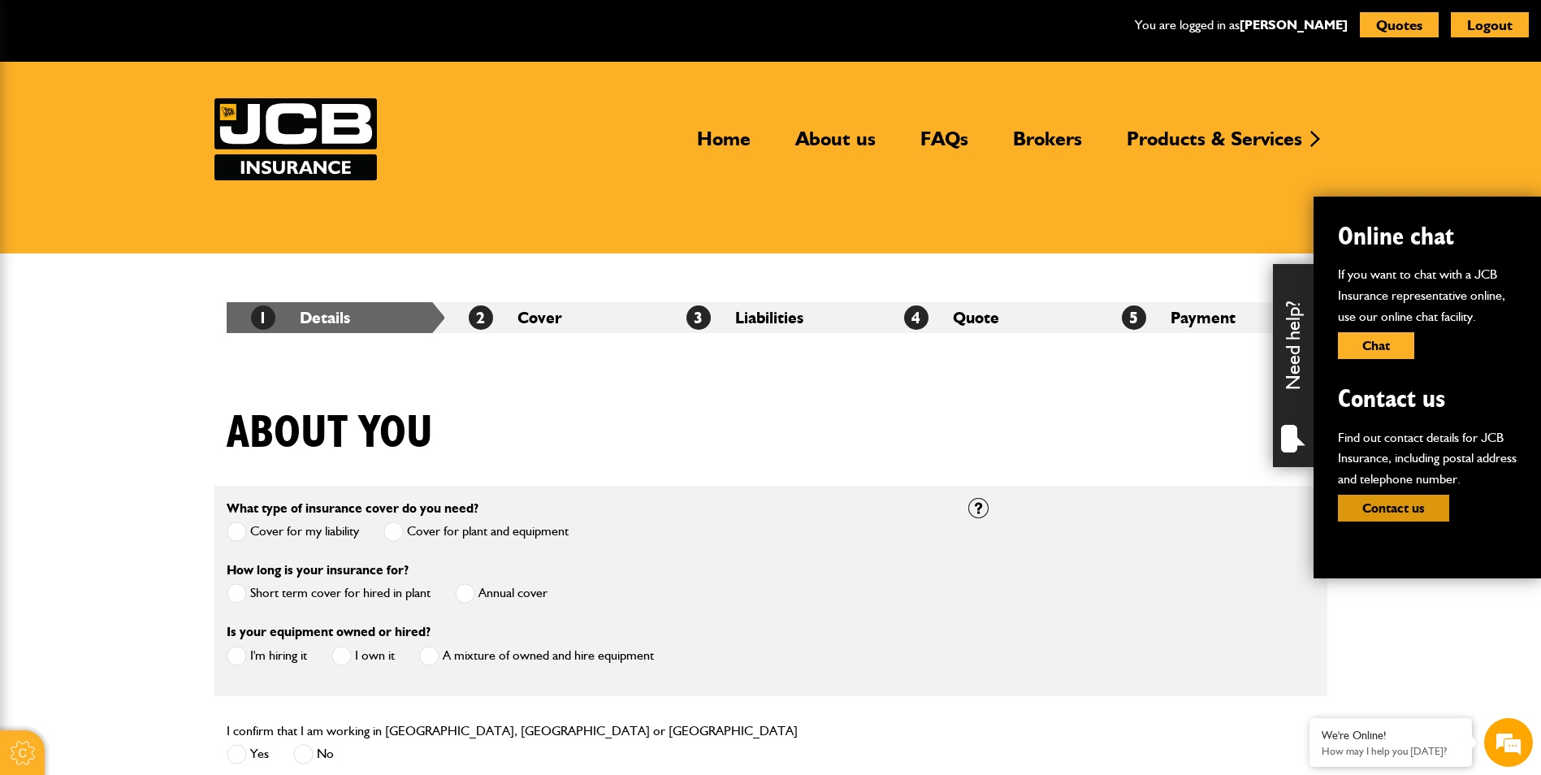
click at [1413, 504] on button "Contact us" at bounding box center [1393, 508] width 111 height 27
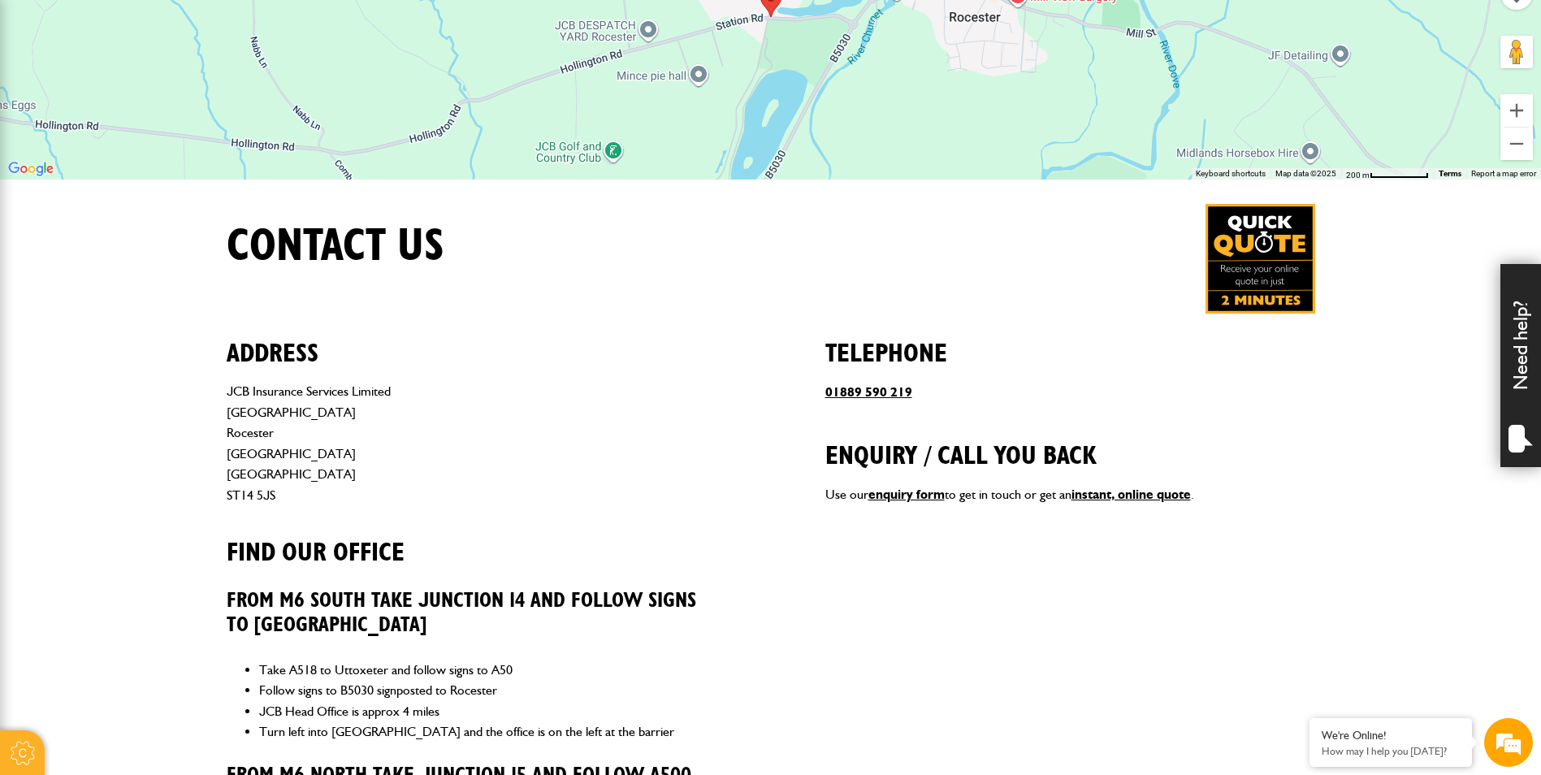
scroll to position [406, 0]
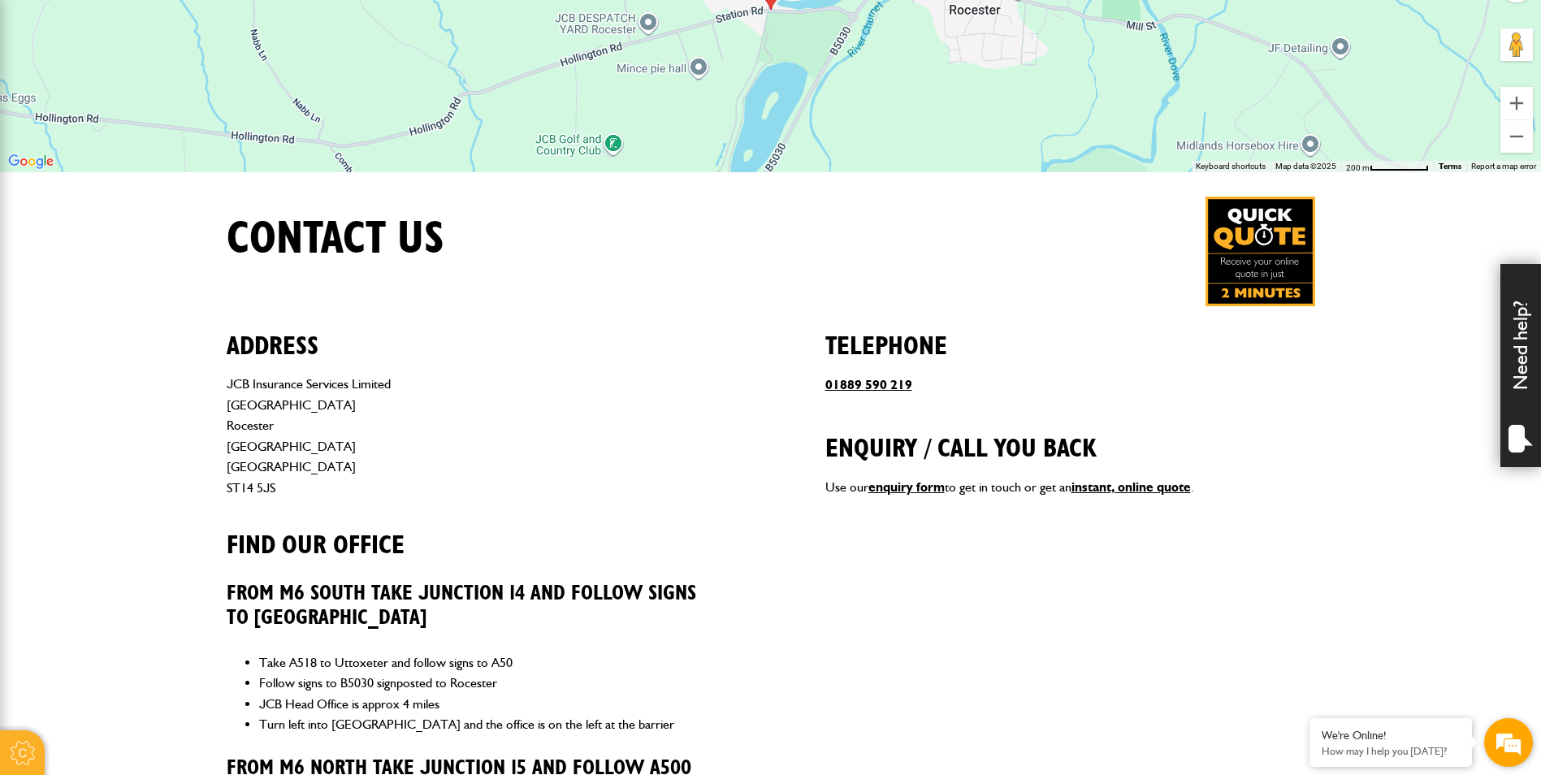
click at [1491, 751] on em at bounding box center [1509, 743] width 44 height 44
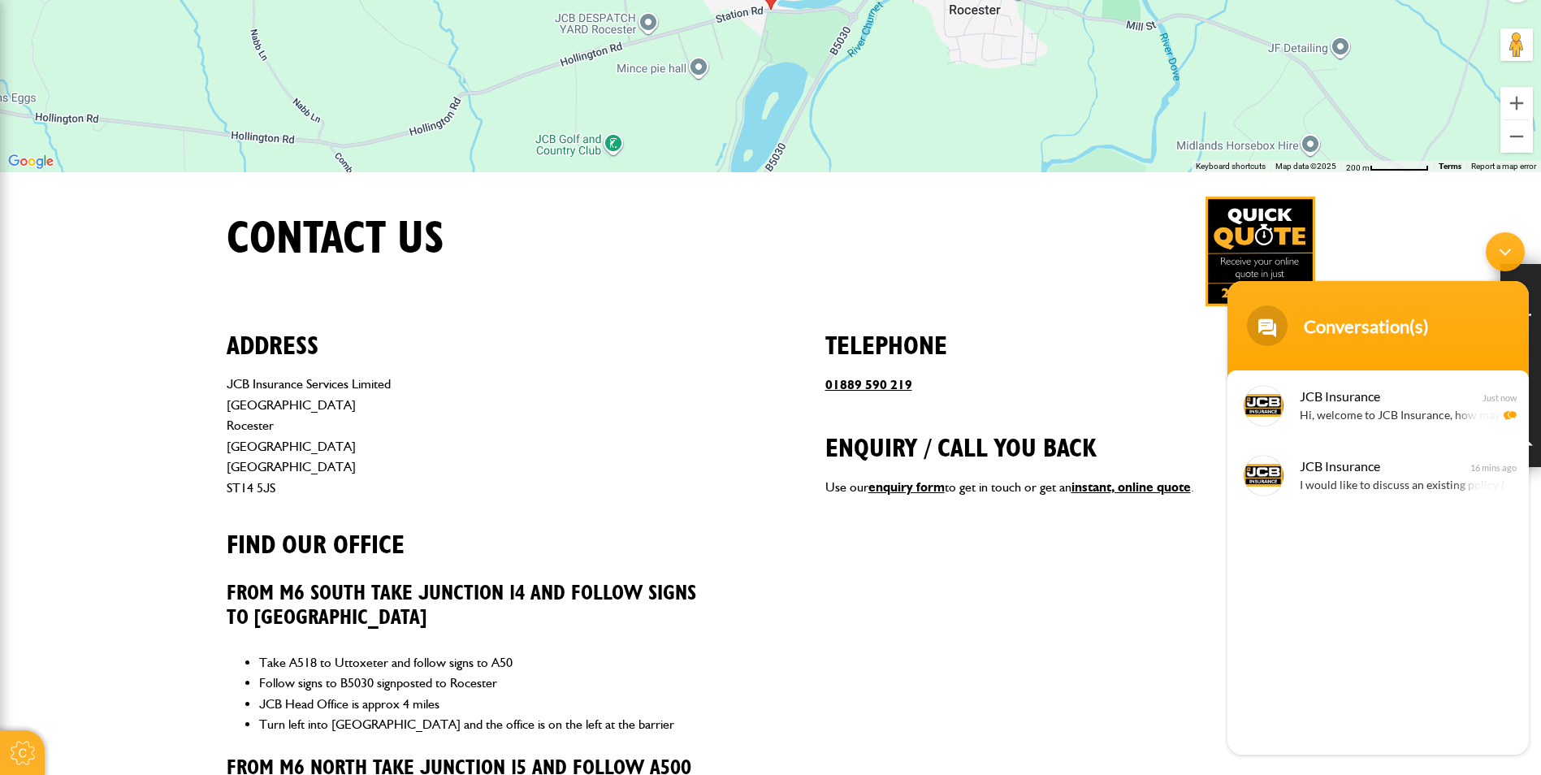
scroll to position [0, 0]
click at [1371, 493] on div "I would like to discuss an existing policy (including short term hired in plant)" at bounding box center [1402, 486] width 205 height 19
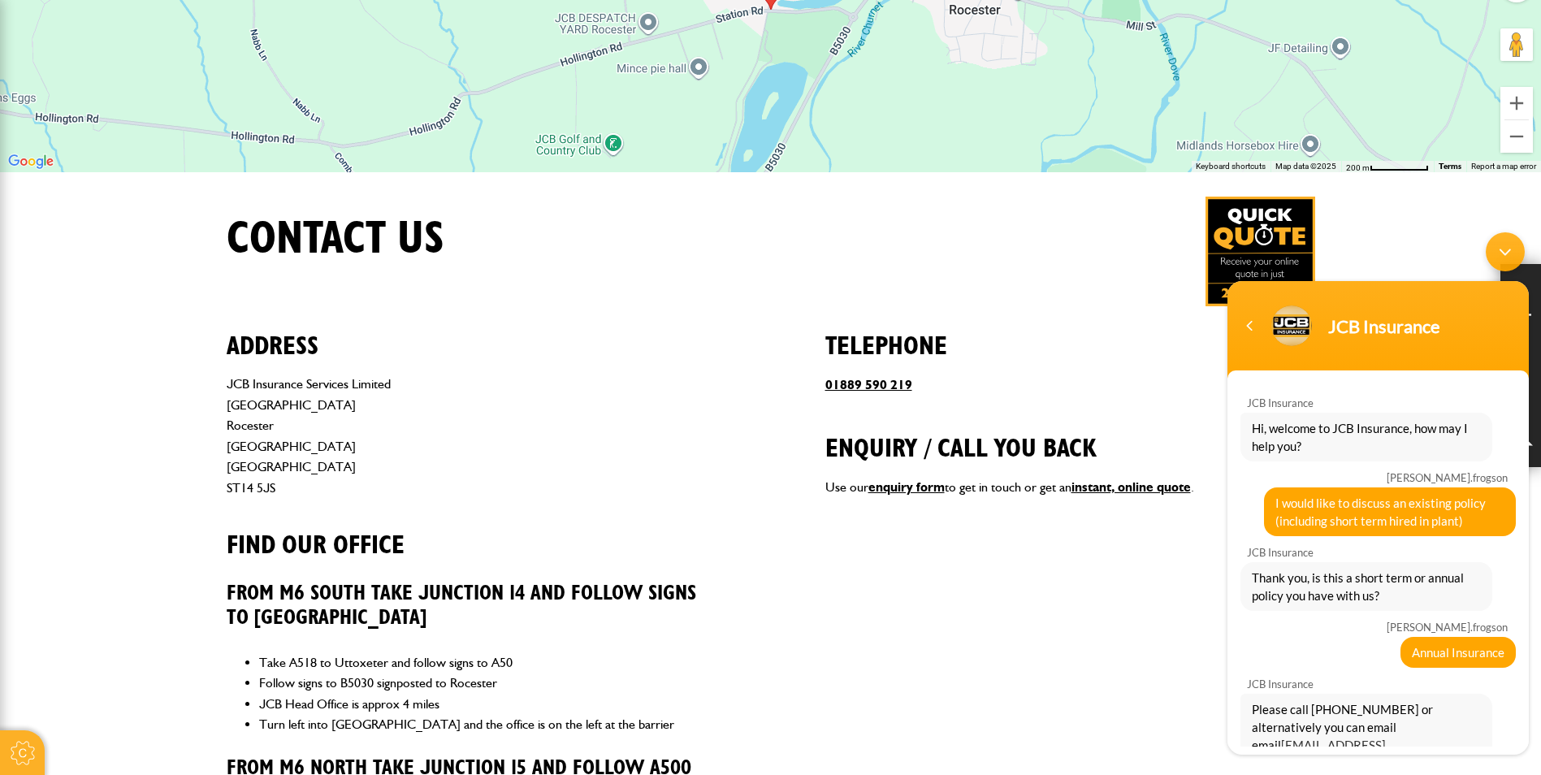
scroll to position [54, 0]
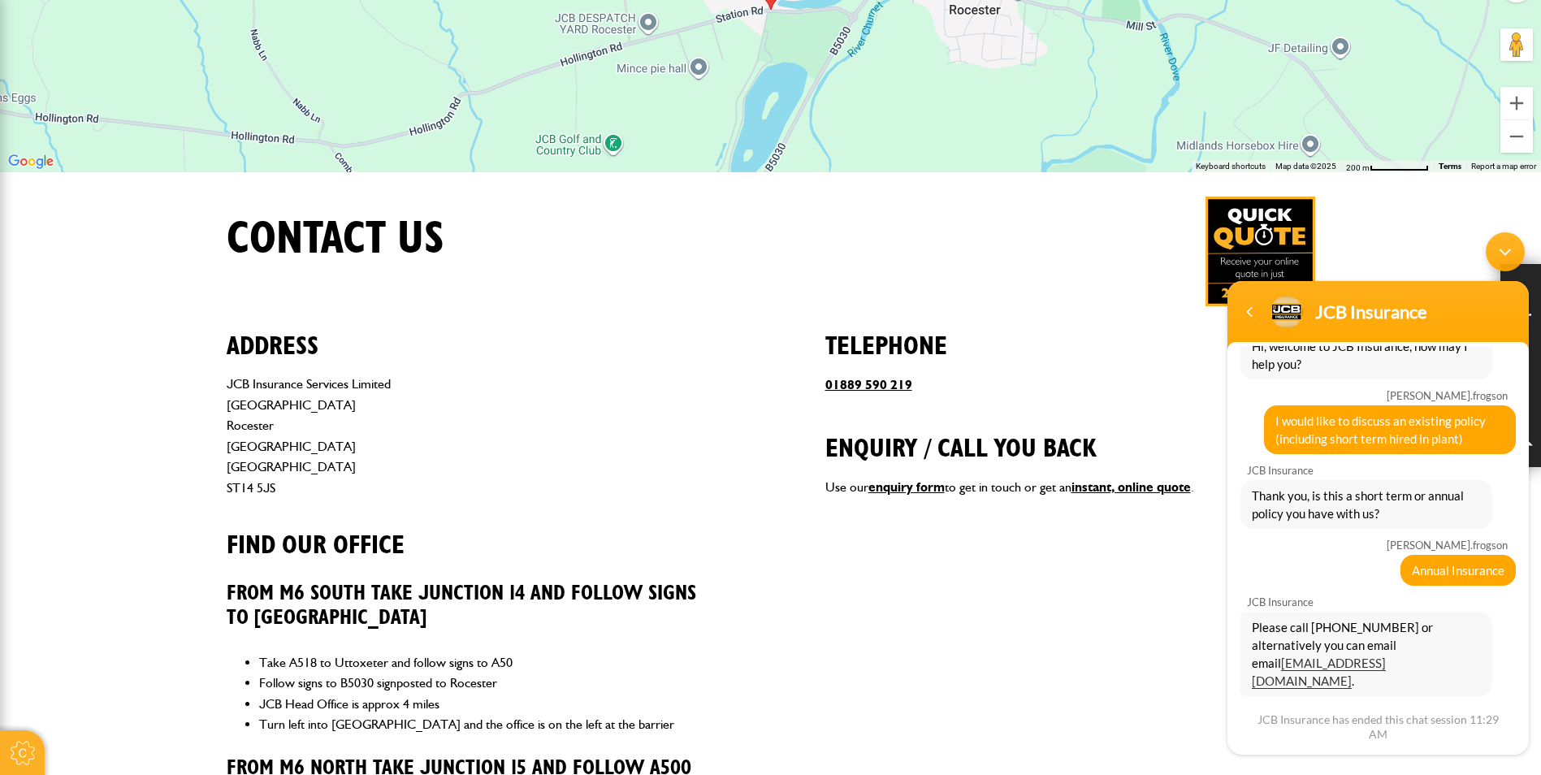
click at [1502, 249] on div "Minimize live chat window" at bounding box center [1505, 251] width 39 height 39
